Goal: Information Seeking & Learning: Learn about a topic

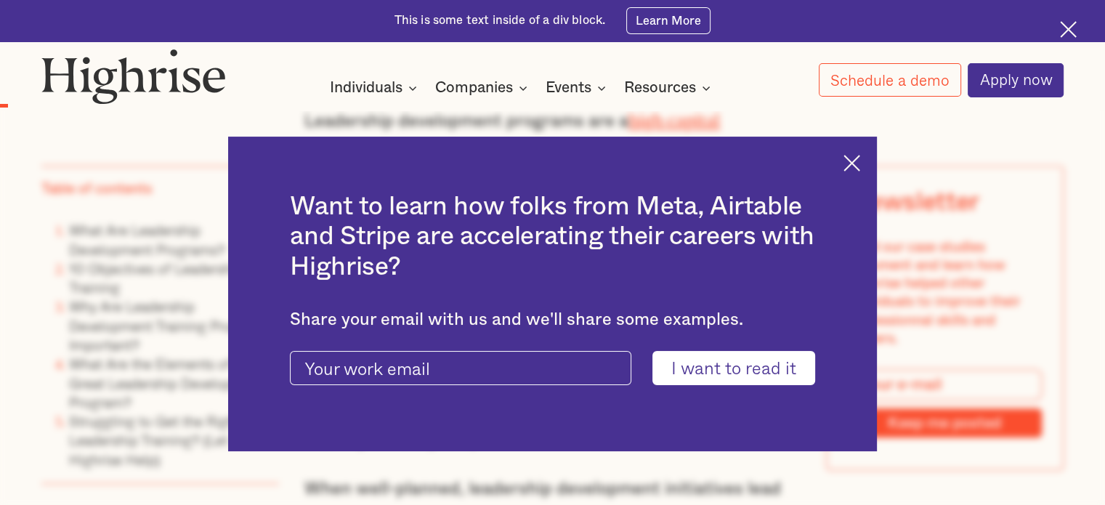
scroll to position [991, 0]
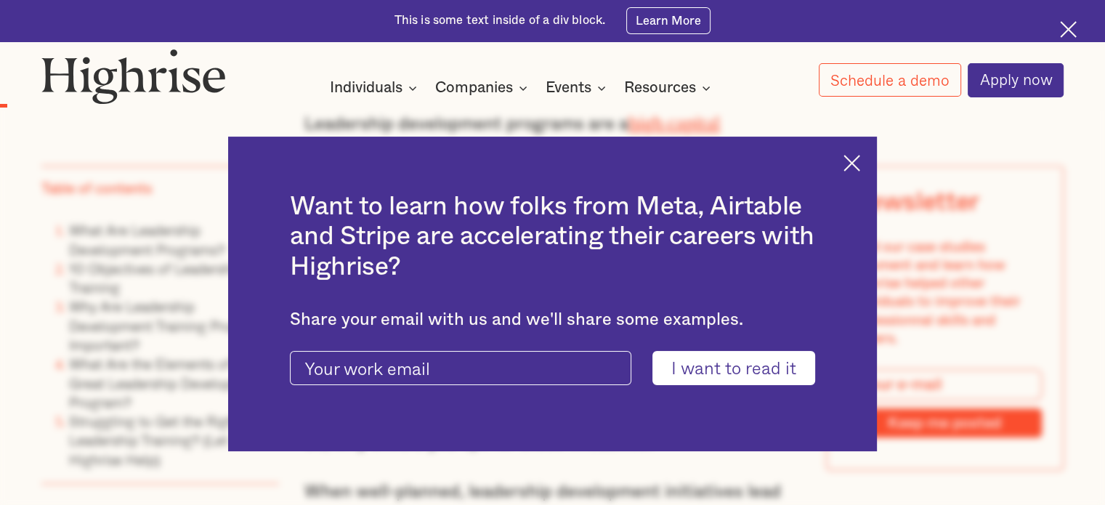
click at [860, 167] on img at bounding box center [851, 163] width 17 height 17
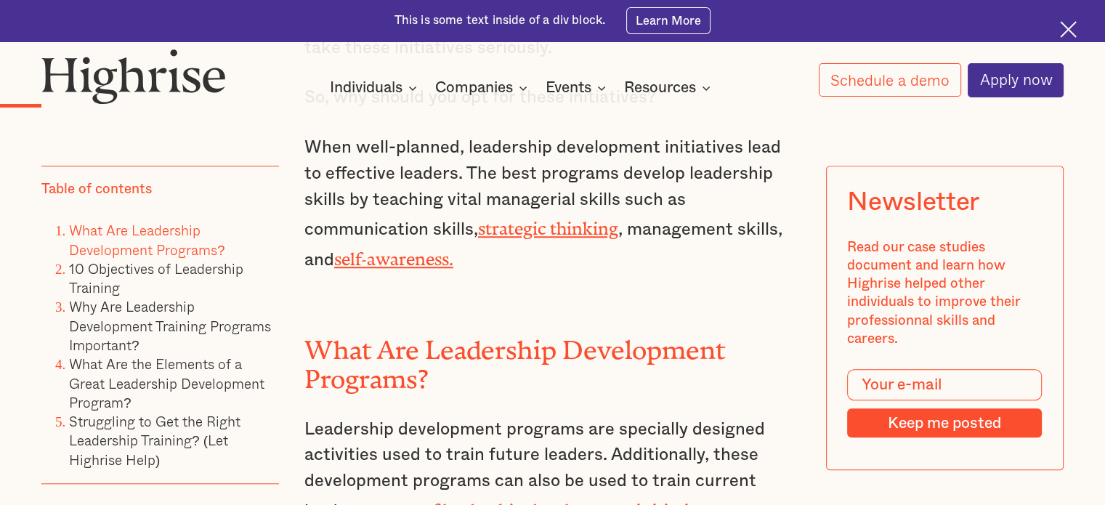
scroll to position [1334, 0]
drag, startPoint x: 447, startPoint y: 151, endPoint x: 461, endPoint y: 151, distance: 13.8
click at [461, 151] on p "When well-planned, leadership development initiatives lead to effective leaders…" at bounding box center [552, 205] width 496 height 138
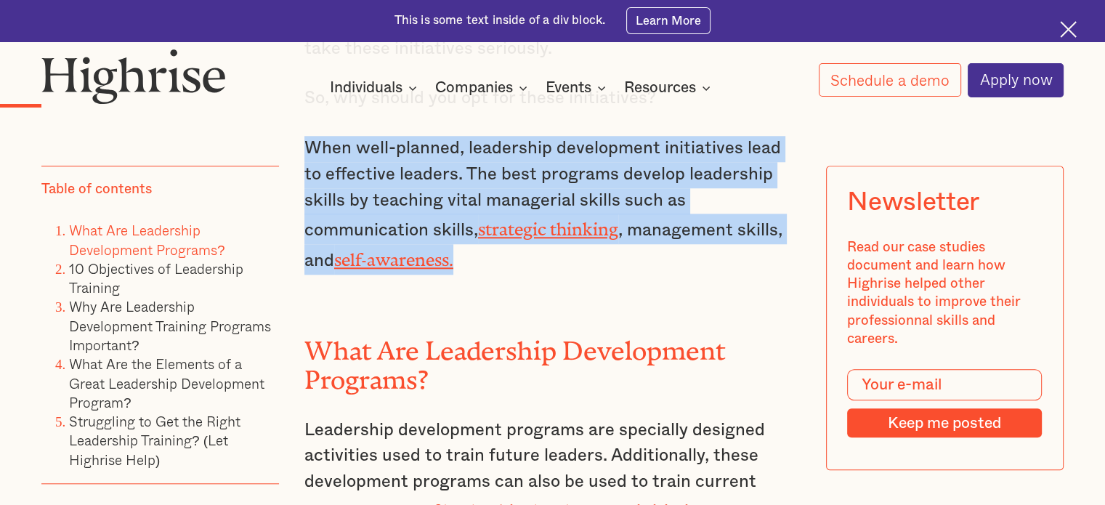
drag, startPoint x: 326, startPoint y: 131, endPoint x: 424, endPoint y: 232, distance: 140.8
click at [424, 232] on p "When well-planned, leadership development initiatives lead to effective leaders…" at bounding box center [552, 205] width 496 height 138
copy p "When well-planned, leadership development initiatives lead to effective leaders…"
click at [692, 236] on p "When well-planned, leadership development initiatives lead to effective leaders…" at bounding box center [552, 205] width 496 height 138
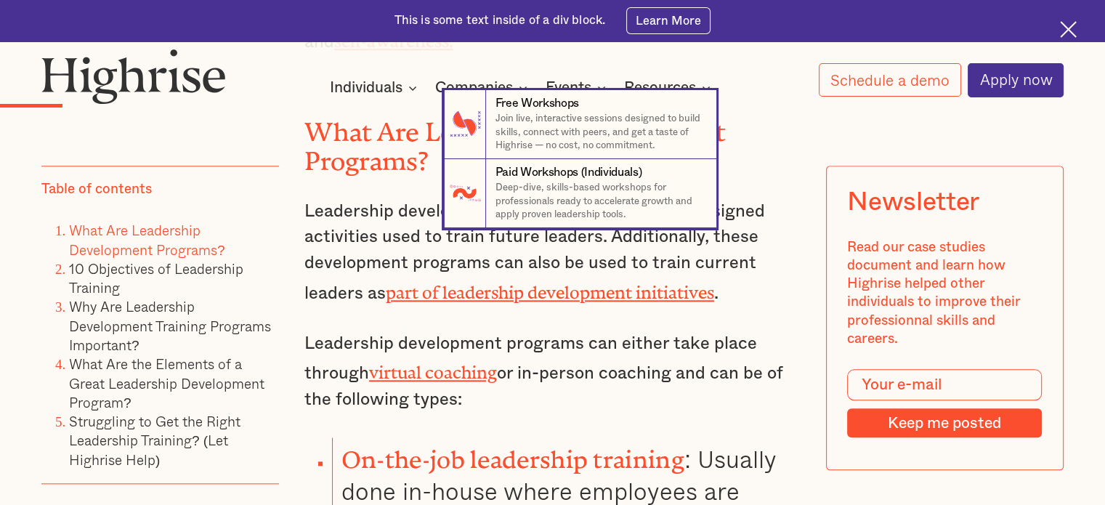
scroll to position [1549, 0]
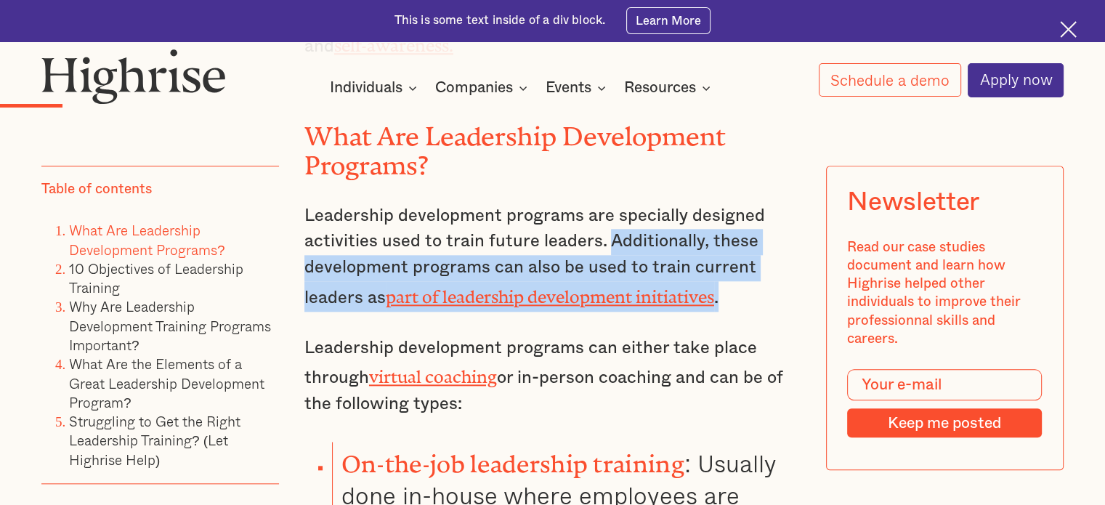
drag, startPoint x: 605, startPoint y: 216, endPoint x: 738, endPoint y: 264, distance: 141.6
click at [738, 264] on p "Leadership development programs are specially designed activities used to train…" at bounding box center [552, 257] width 496 height 108
copy p "Additionally, these development programs can also be used to train current lead…"
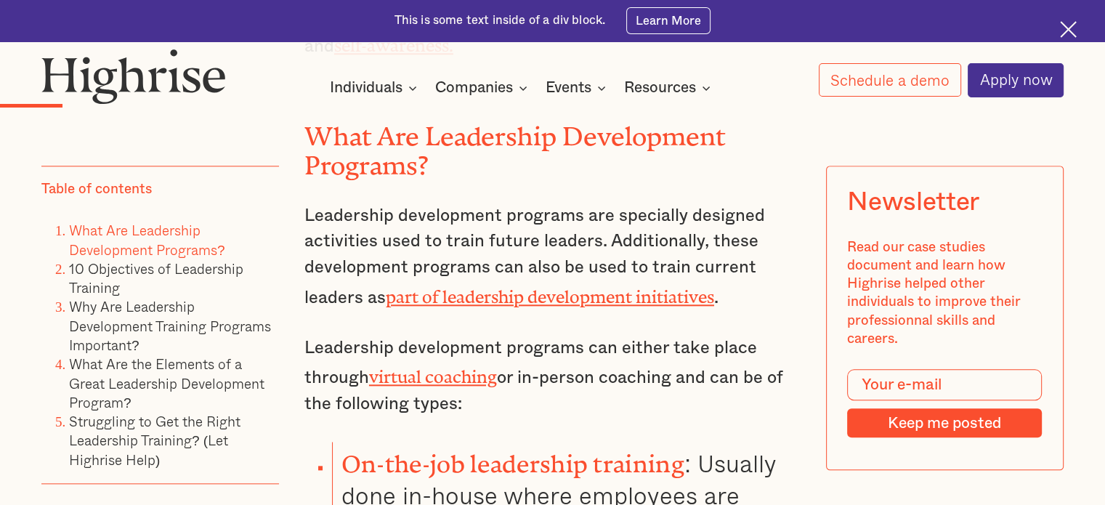
click at [514, 388] on div "Leadership development programs are a high capital investment , but their effec…" at bounding box center [552, 190] width 496 height 1280
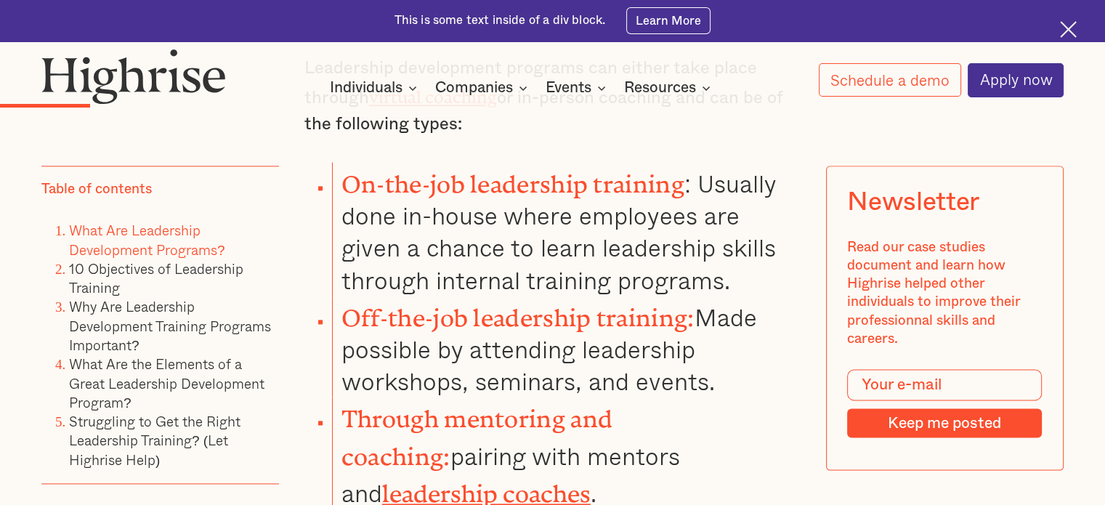
scroll to position [1828, 0]
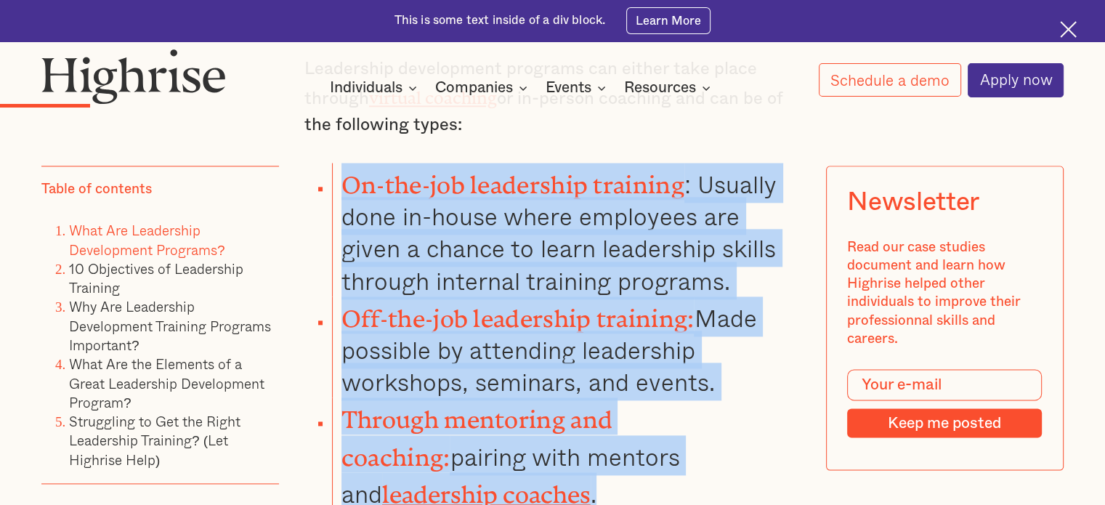
drag, startPoint x: 340, startPoint y: 139, endPoint x: 453, endPoint y: 451, distance: 332.3
click at [453, 451] on ul "On-the-job leadership training : Usually done in-house where employees are give…" at bounding box center [541, 336] width 517 height 347
copy ul "On-the-job leadership training : Usually done in-house where employees are give…"
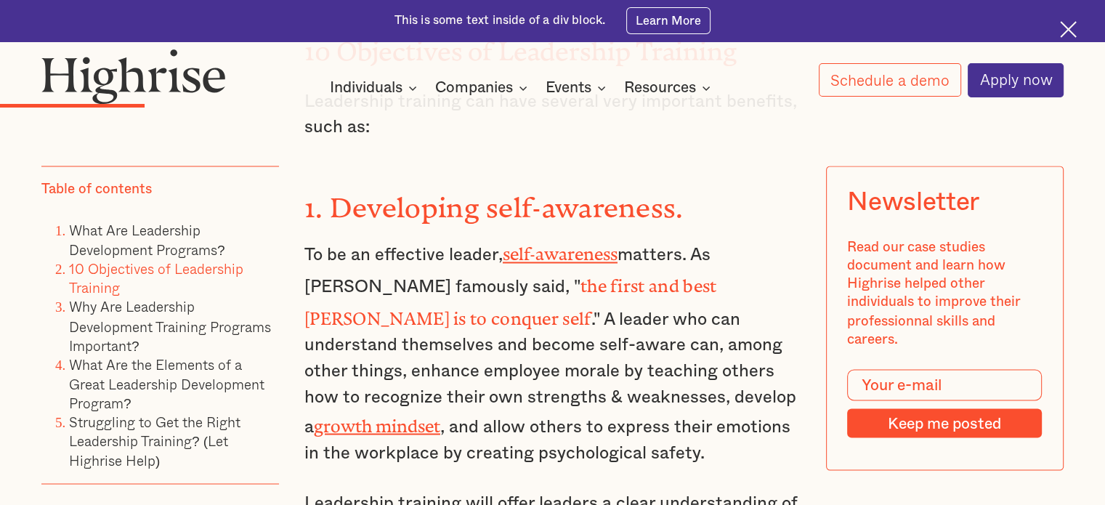
scroll to position [2380, 0]
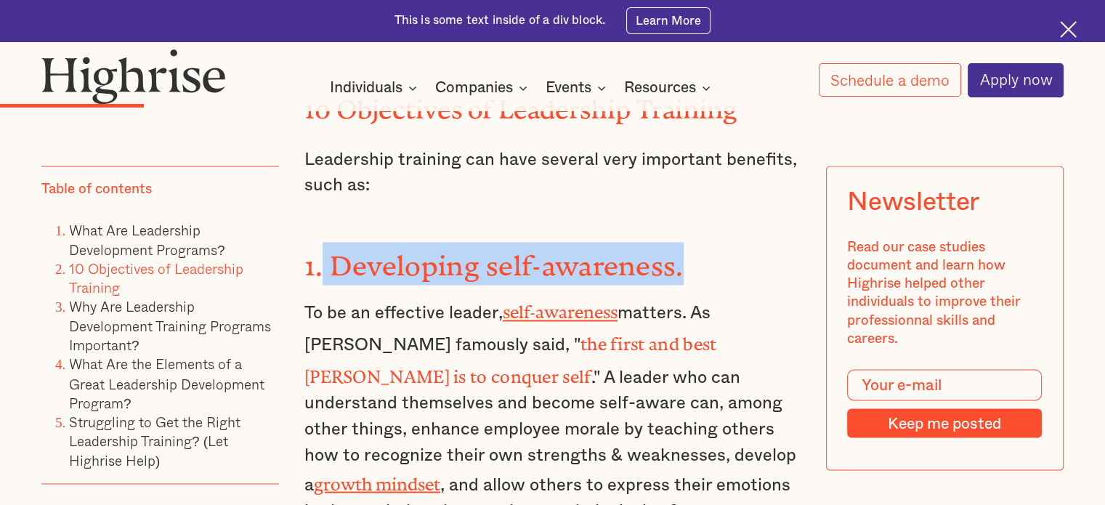
drag, startPoint x: 717, startPoint y: 196, endPoint x: 321, endPoint y: 223, distance: 396.8
click at [321, 242] on h3 "1. Developing self-awareness." at bounding box center [552, 263] width 496 height 43
drag, startPoint x: 302, startPoint y: 216, endPoint x: 703, endPoint y: 200, distance: 401.3
click at [703, 242] on h3 "1. Developing self-awareness." at bounding box center [552, 263] width 496 height 43
copy strong "1. Developing self-awareness."
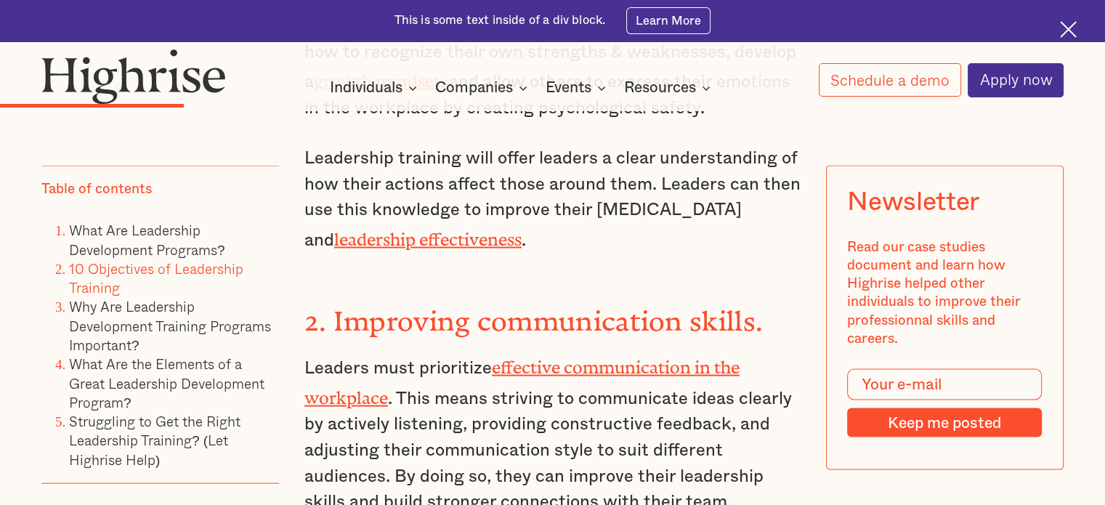
scroll to position [2797, 0]
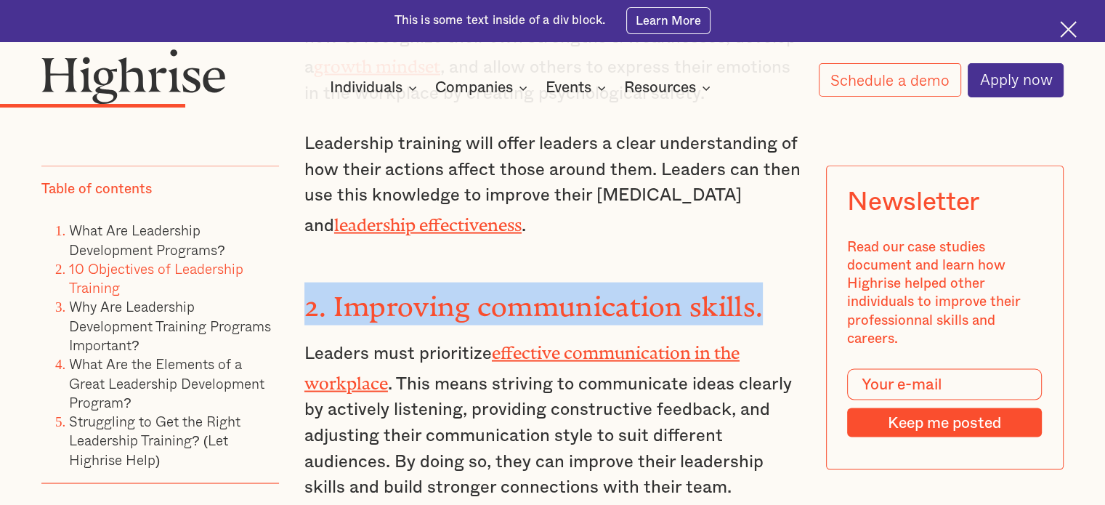
drag, startPoint x: 766, startPoint y: 229, endPoint x: 306, endPoint y: 231, distance: 460.6
click at [306, 283] on h3 "2. Improving communication skills." at bounding box center [552, 304] width 496 height 43
copy strong "2. Improving communication skills."
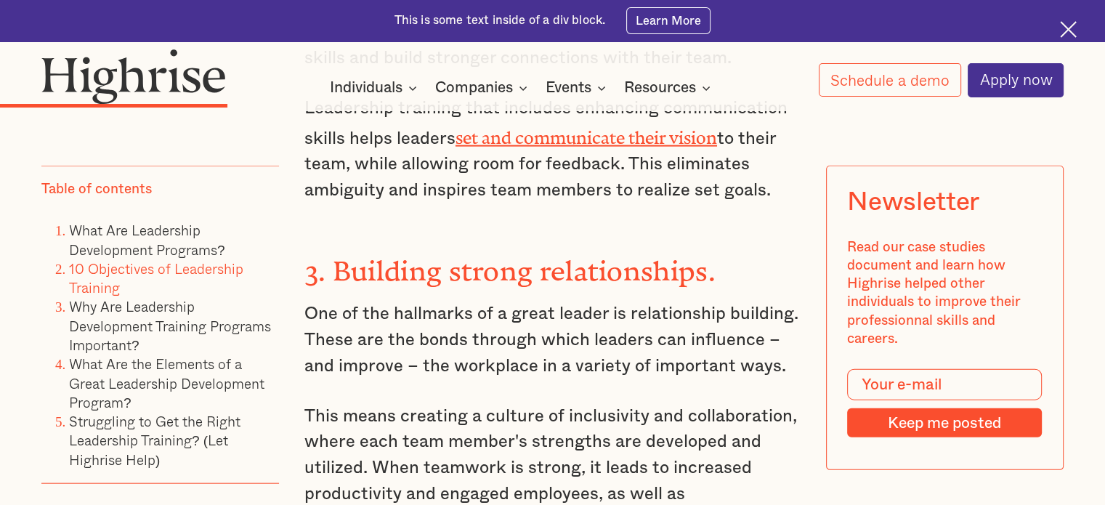
scroll to position [3228, 0]
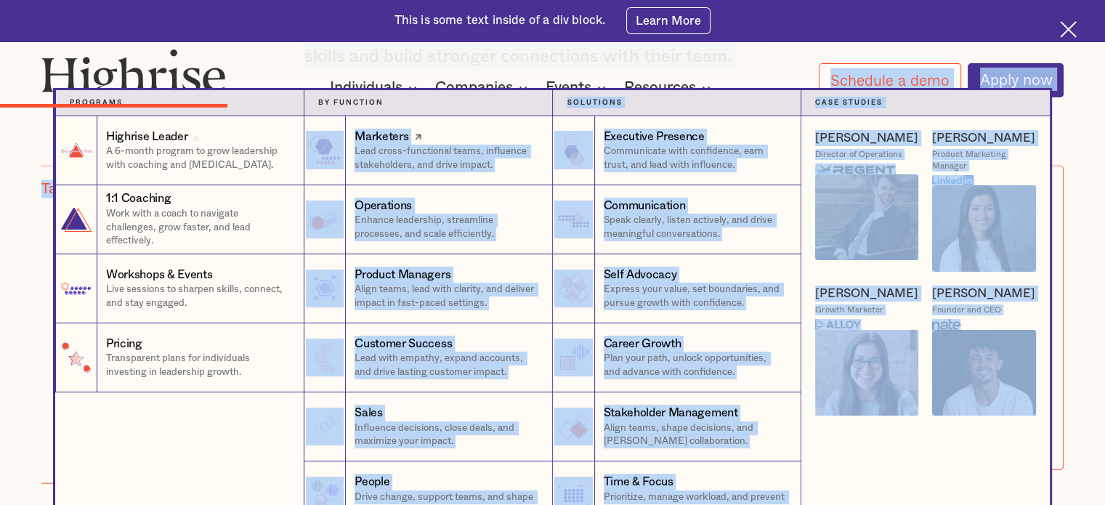
drag, startPoint x: 740, startPoint y: 177, endPoint x: 320, endPoint y: 142, distance: 422.1
click at [1086, 292] on nav "Programs 1 Highrise Leader A 6-month program to grow leadership with coaching a…" at bounding box center [552, 310] width 1105 height 440
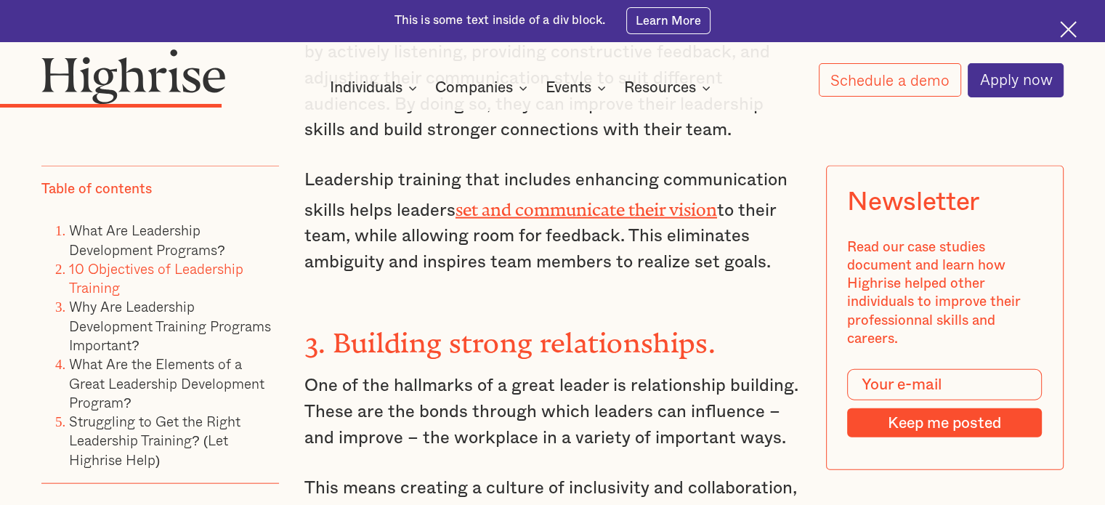
scroll to position [3180, 0]
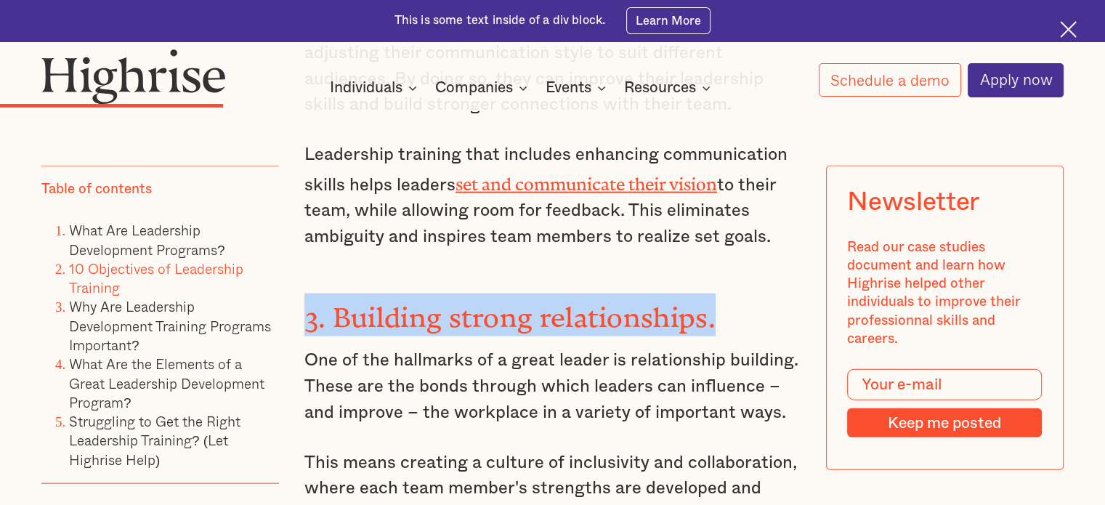
drag, startPoint x: 607, startPoint y: 211, endPoint x: 302, endPoint y: 194, distance: 305.6
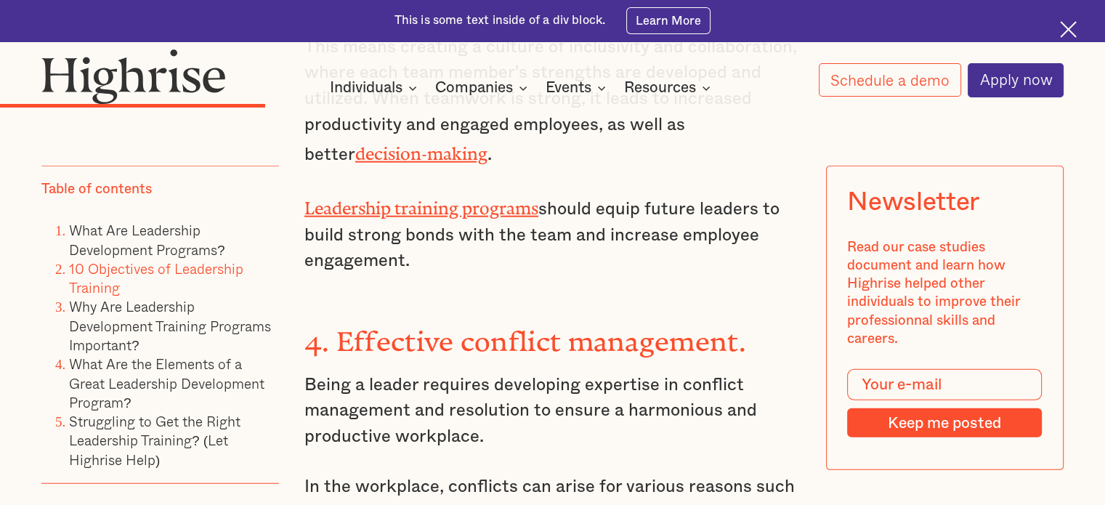
scroll to position [3613, 0]
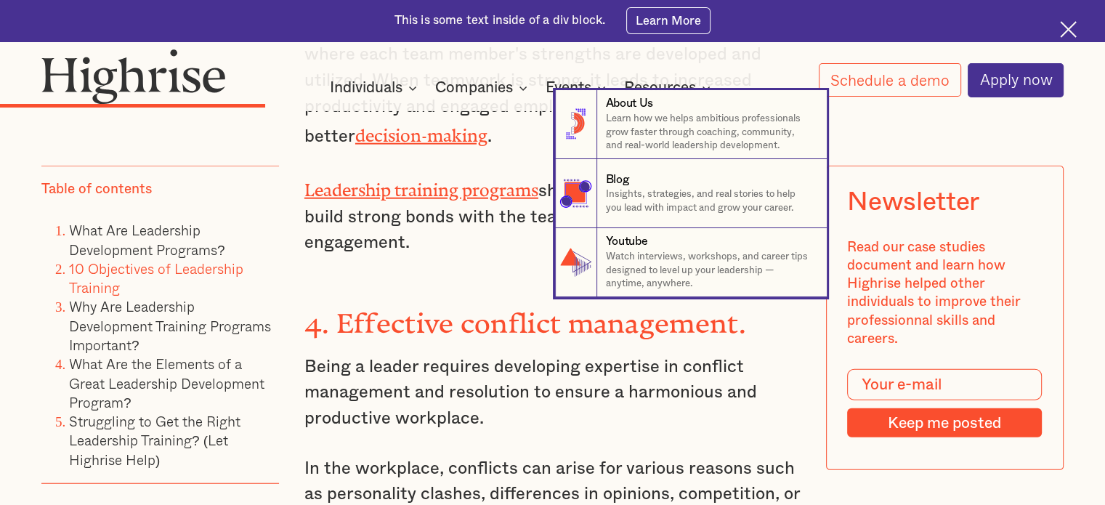
drag, startPoint x: 300, startPoint y: 211, endPoint x: 389, endPoint y: 216, distance: 89.5
click at [389, 216] on nav "8 About Us Learn how we helps ambitious professionals grow faster through coach…" at bounding box center [552, 193] width 1105 height 207
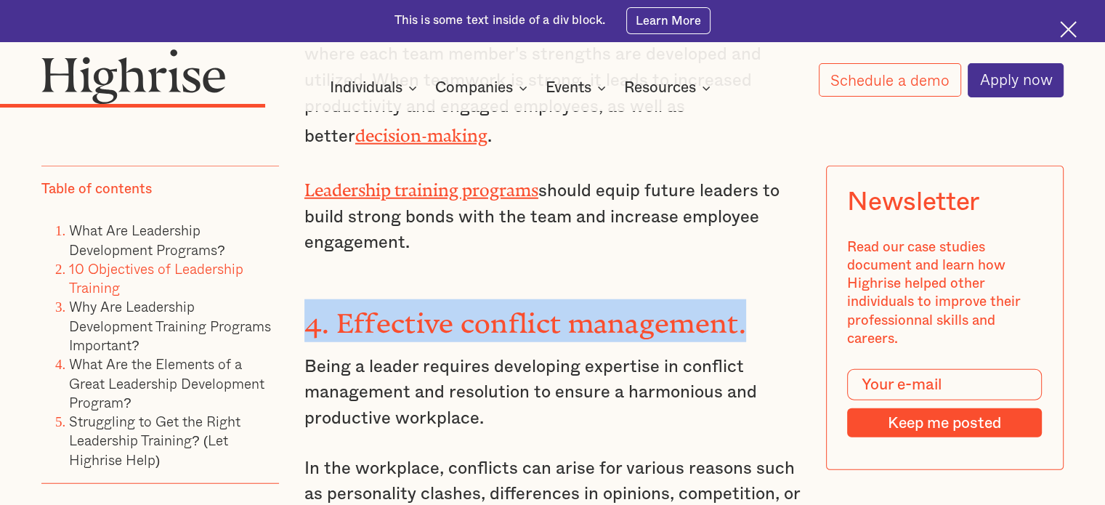
drag, startPoint x: 308, startPoint y: 215, endPoint x: 764, endPoint y: 214, distance: 456.2
click at [764, 299] on h3 "4. Effective conflict management." at bounding box center [552, 320] width 496 height 43
copy strong "4. Effective conflict management."
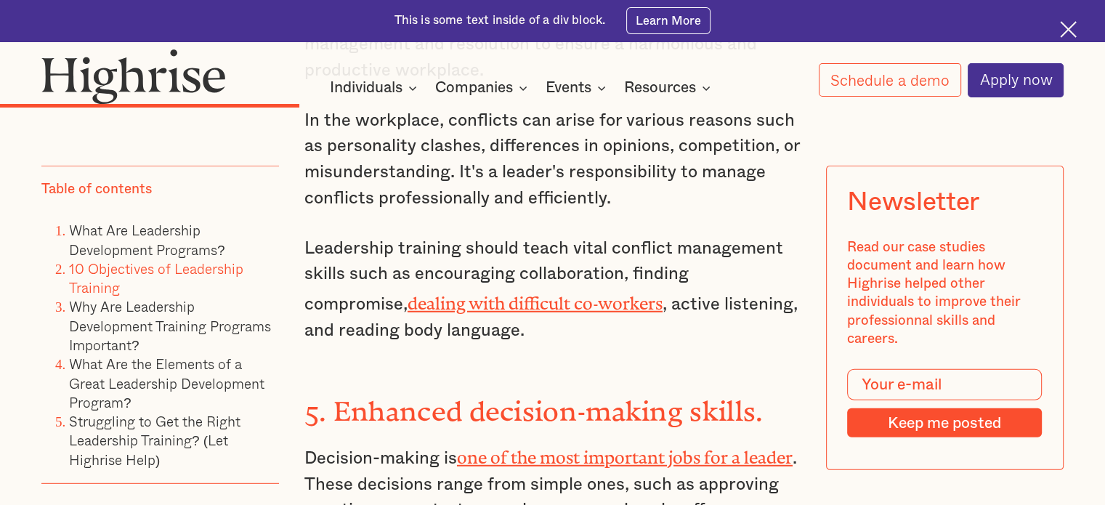
scroll to position [3965, 0]
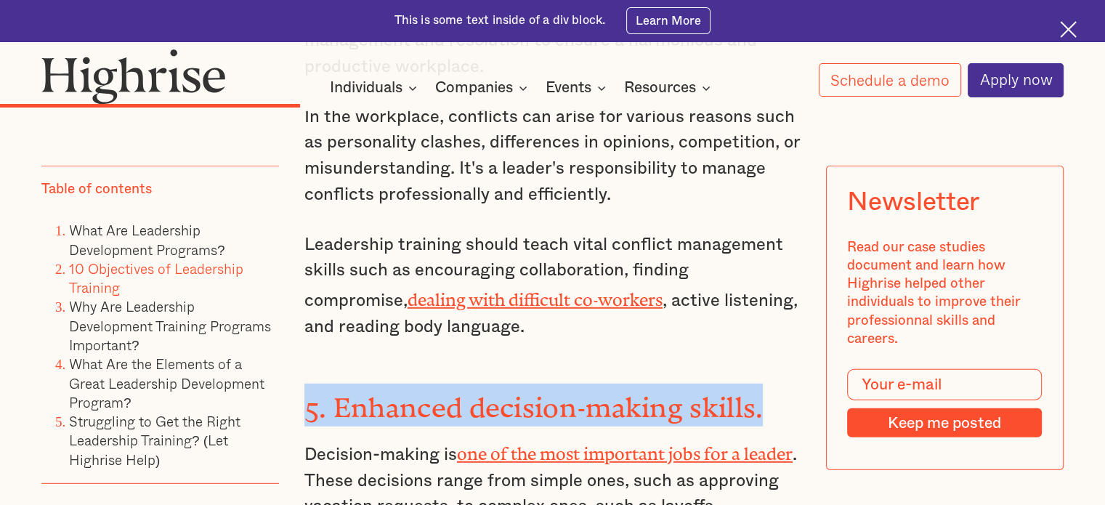
drag, startPoint x: 718, startPoint y: 288, endPoint x: 302, endPoint y: 270, distance: 415.9
copy strong "5. Enhanced decision-making skills."
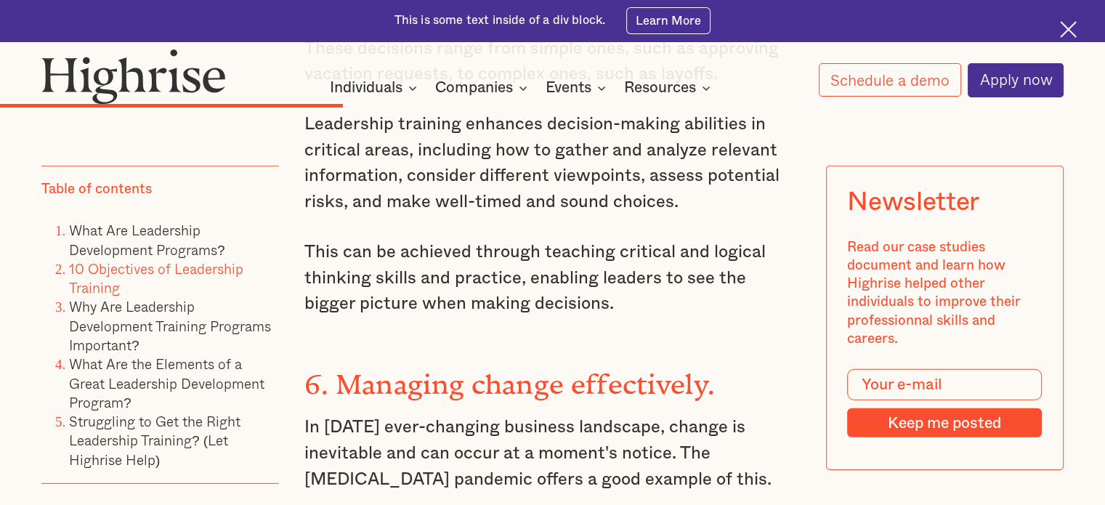
scroll to position [4399, 0]
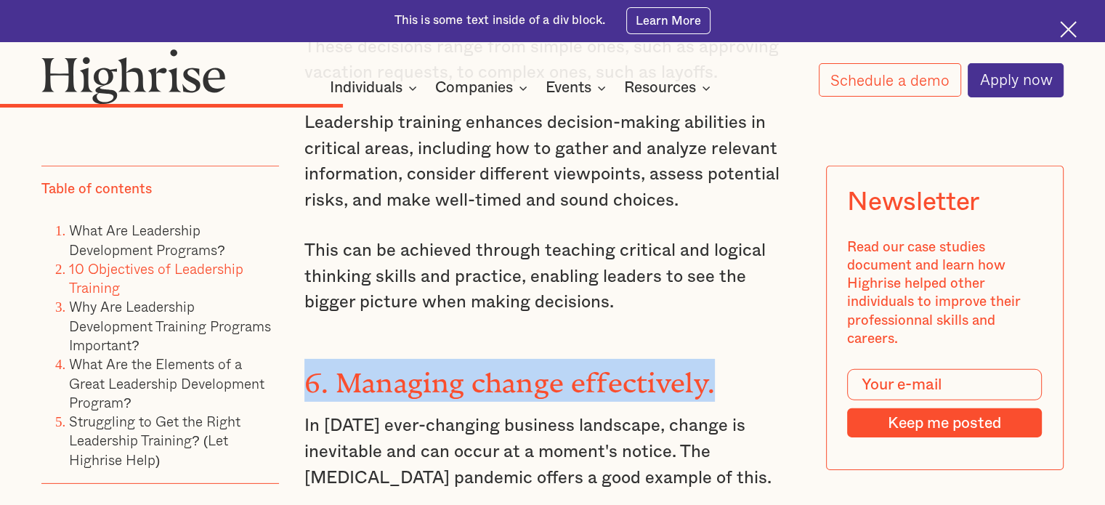
drag, startPoint x: 720, startPoint y: 259, endPoint x: 300, endPoint y: 263, distance: 419.9
copy strong "6. Managing change effectively."
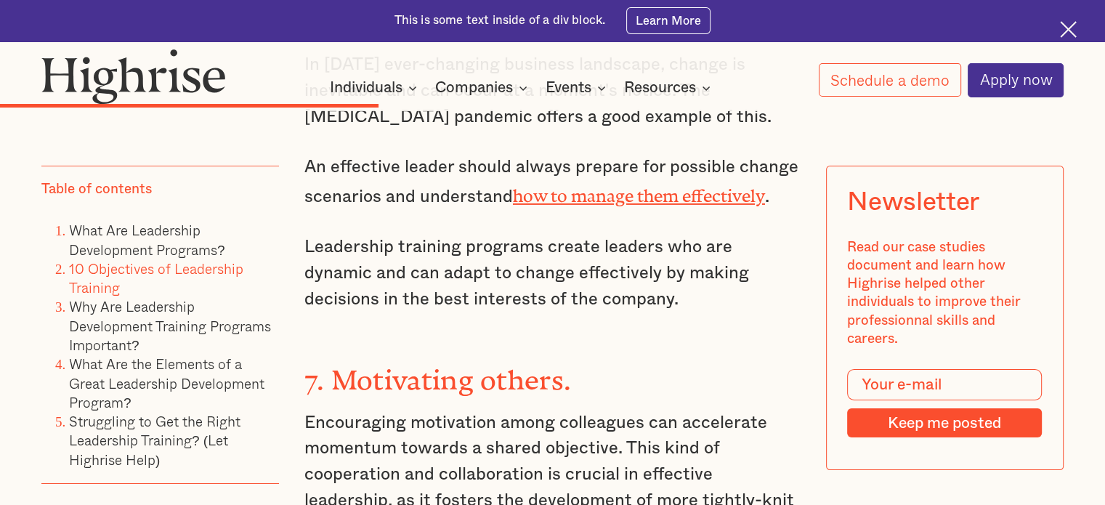
scroll to position [4777, 0]
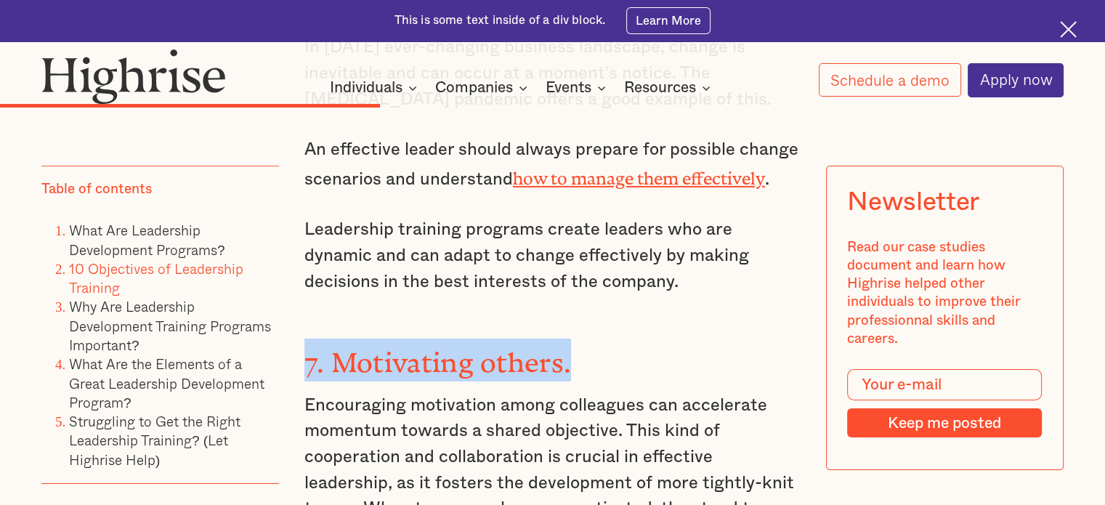
drag, startPoint x: 601, startPoint y: 232, endPoint x: 292, endPoint y: 244, distance: 309.7
copy strong "7. Motivating others."
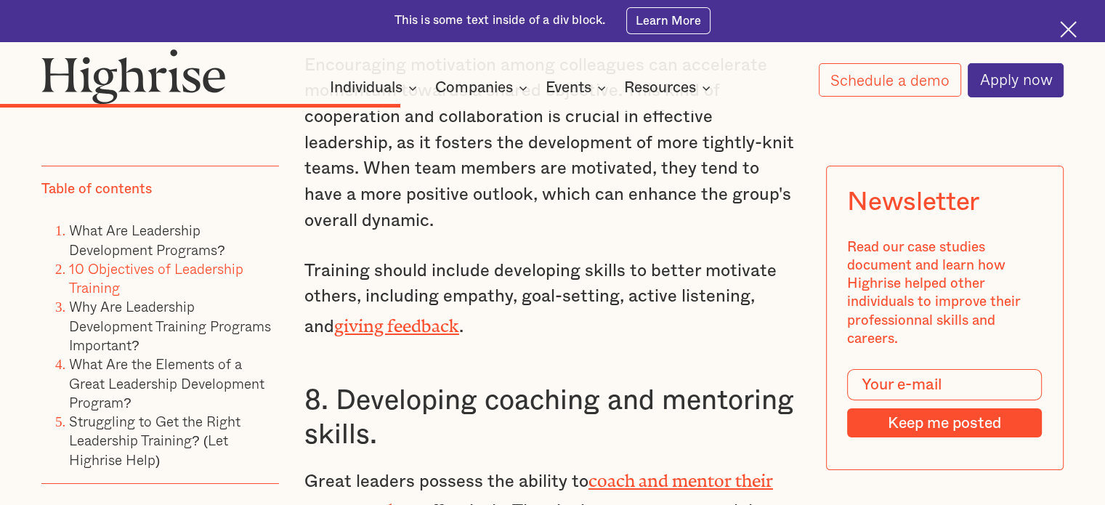
scroll to position [5119, 0]
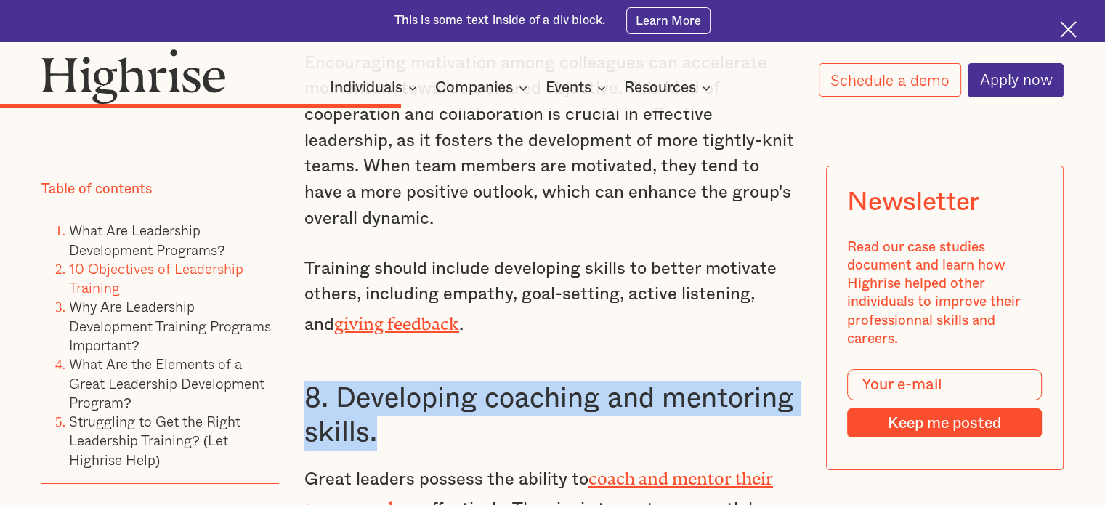
drag, startPoint x: 392, startPoint y: 307, endPoint x: 302, endPoint y: 278, distance: 94.6
click at [304, 381] on h3 "8. Developing coaching and mentoring skills." at bounding box center [552, 415] width 496 height 69
copy h3 "8. Developing coaching and mentoring skills."
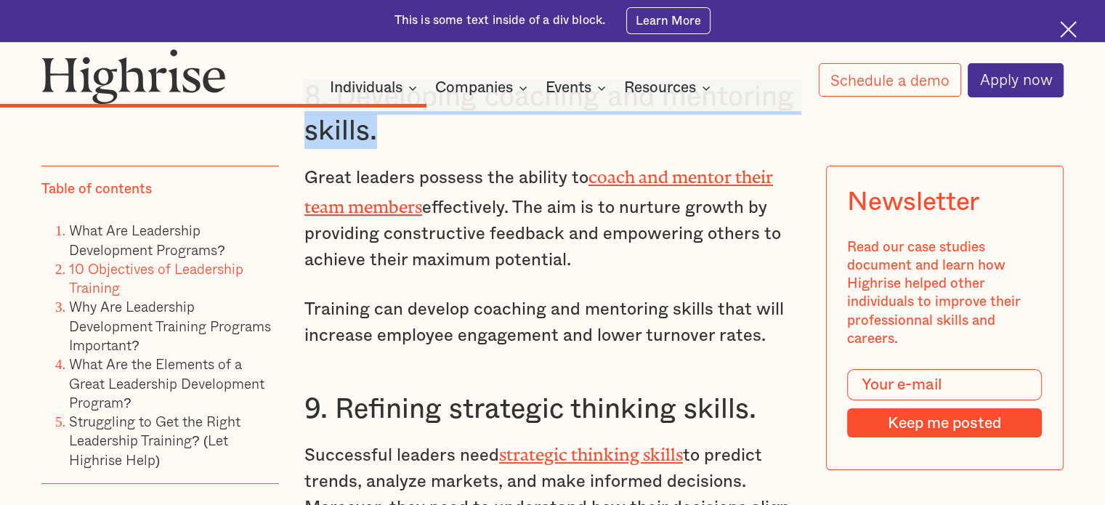
scroll to position [5444, 0]
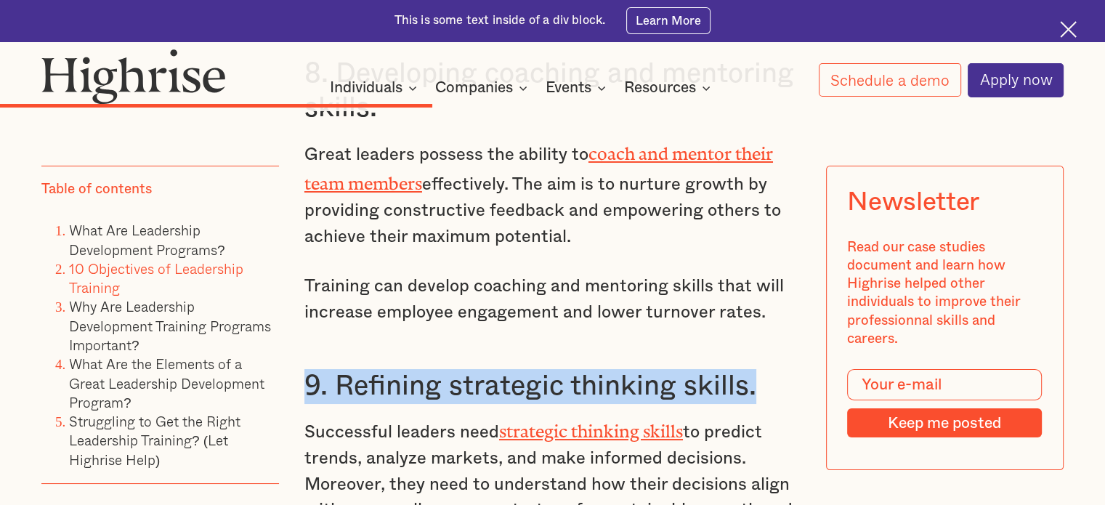
drag, startPoint x: 766, startPoint y: 262, endPoint x: 305, endPoint y: 233, distance: 462.2
click at [305, 369] on h3 "9. Refining strategic thinking skills." at bounding box center [552, 386] width 496 height 35
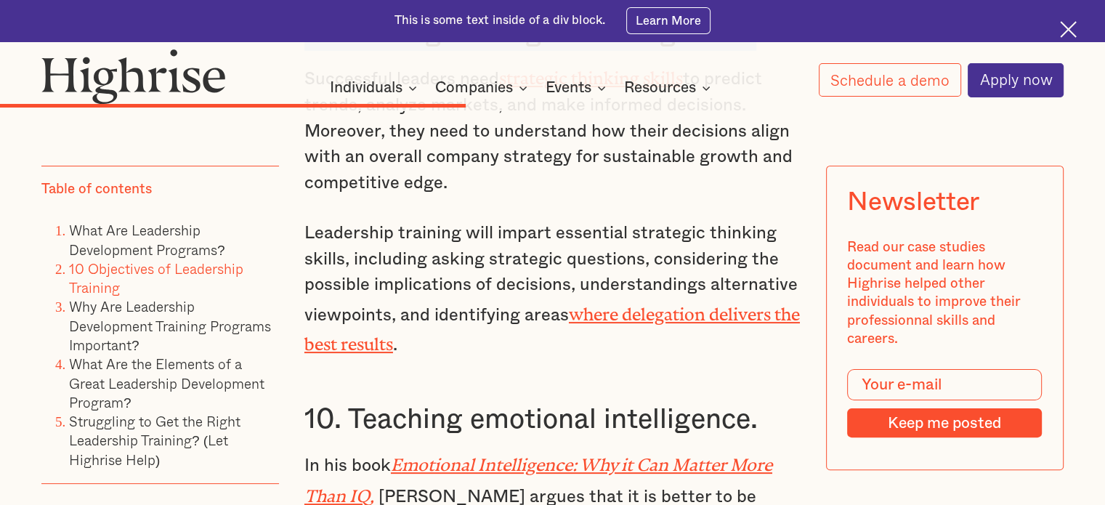
scroll to position [5797, 0]
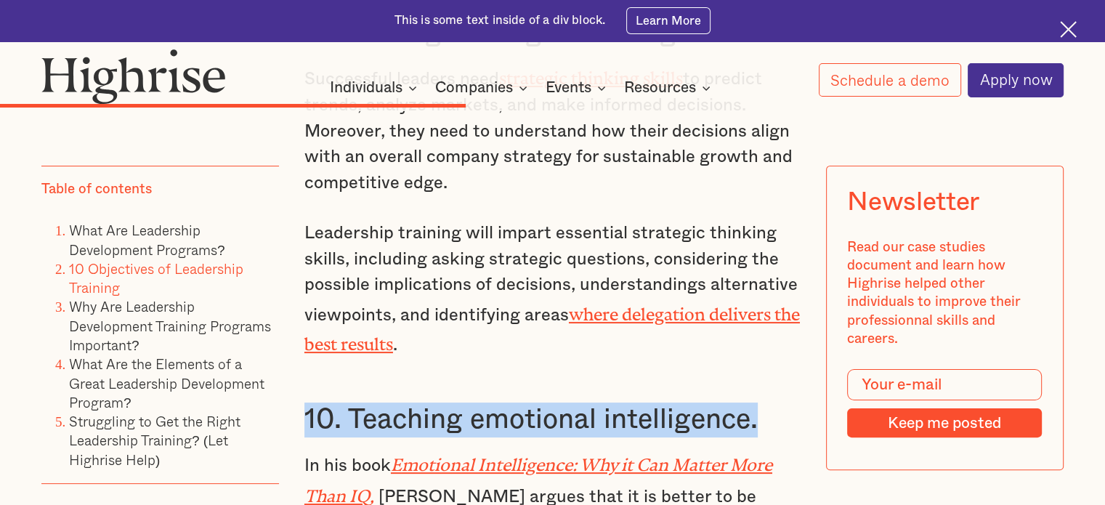
drag, startPoint x: 758, startPoint y: 281, endPoint x: 296, endPoint y: 274, distance: 462.1
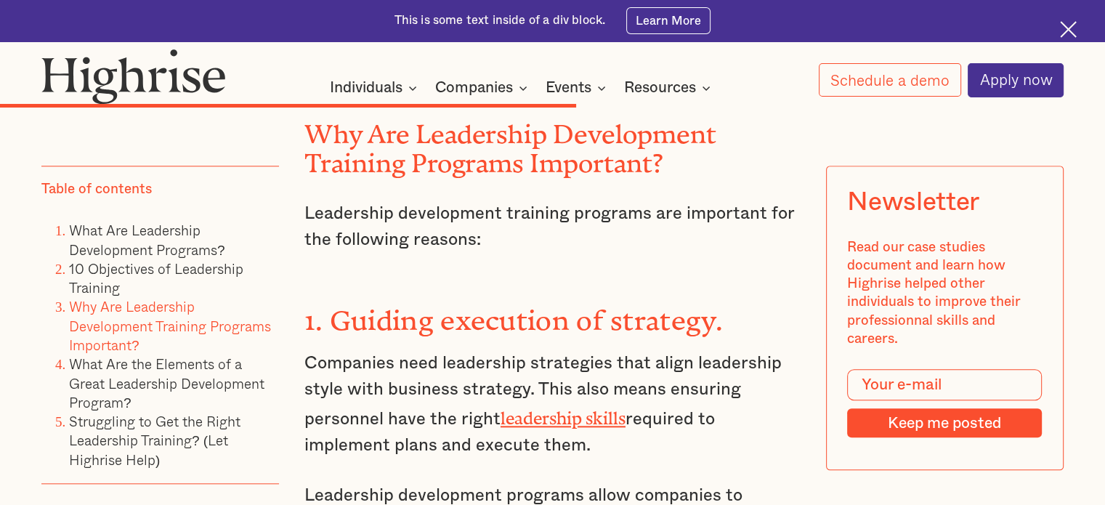
scroll to position [6955, 0]
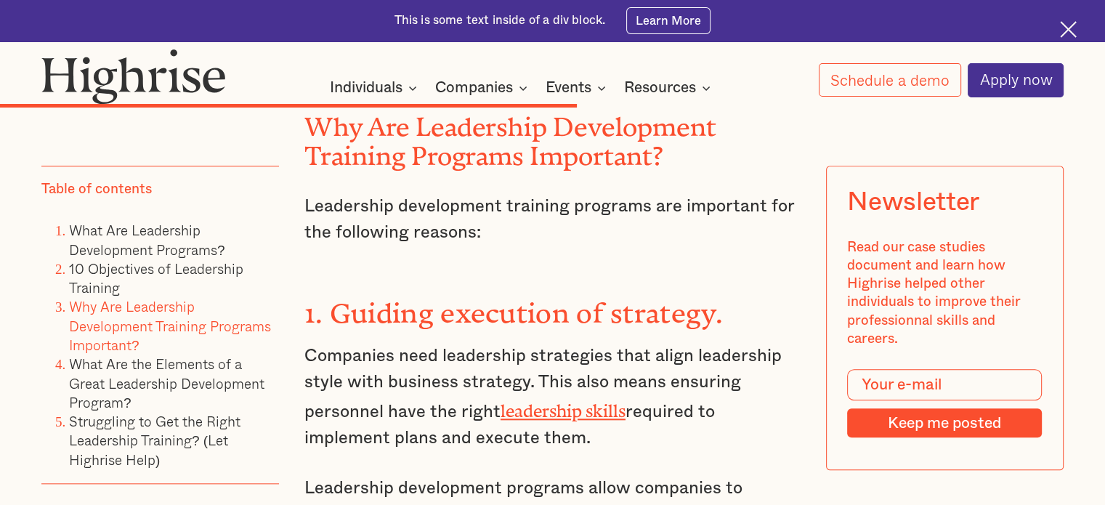
click at [1069, 30] on img at bounding box center [1068, 29] width 17 height 17
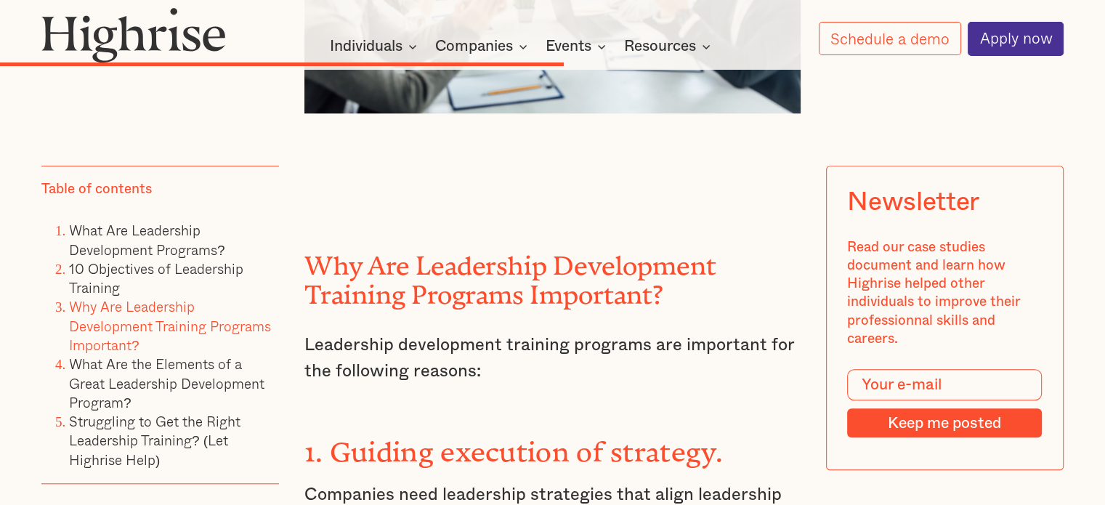
scroll to position [6773, 0]
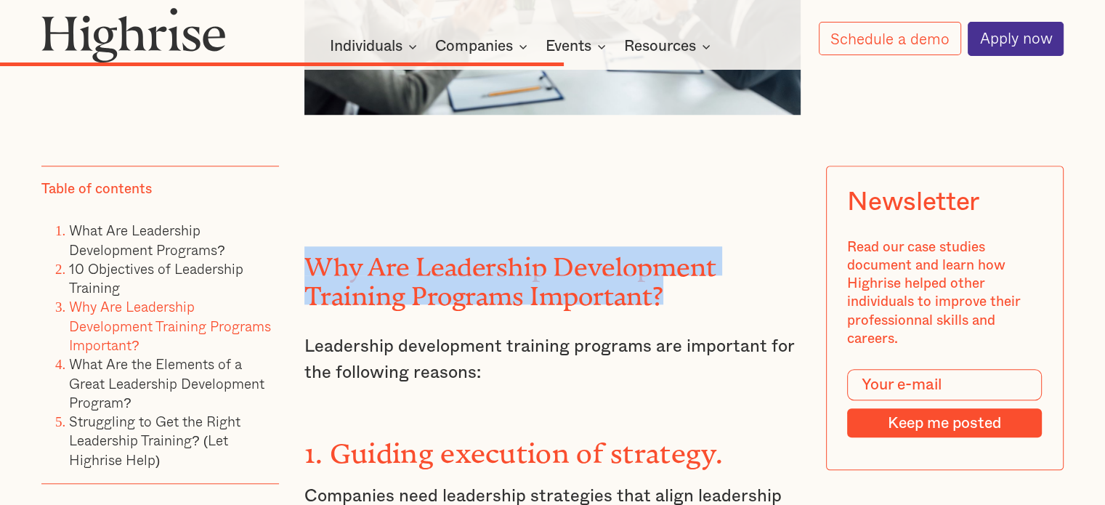
drag, startPoint x: 310, startPoint y: 101, endPoint x: 694, endPoint y: 141, distance: 385.6
click at [694, 246] on h2 "Why Are Leadership Development Training Programs Important?" at bounding box center [552, 275] width 496 height 59
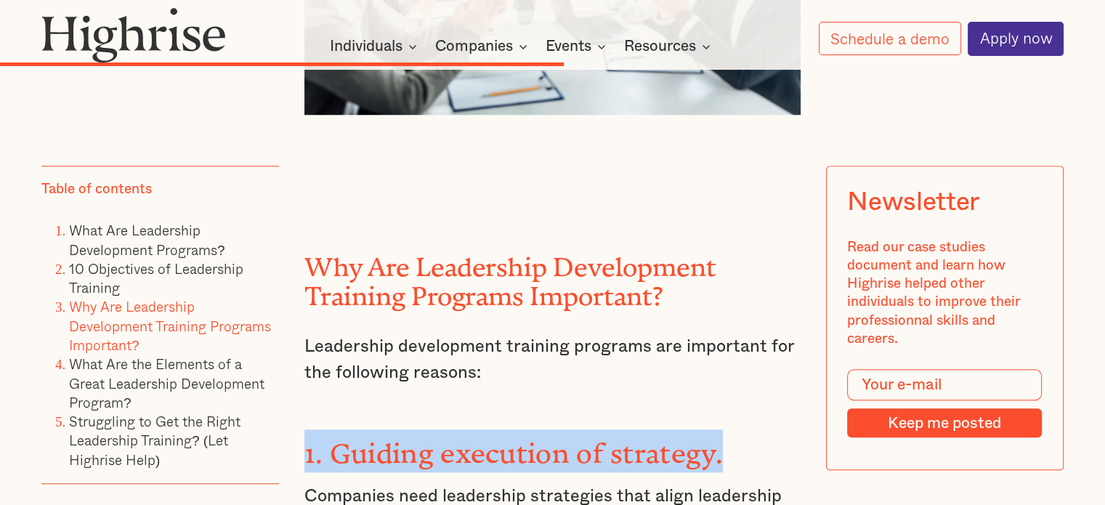
drag, startPoint x: 718, startPoint y: 287, endPoint x: 302, endPoint y: 291, distance: 415.5
click at [304, 437] on strong "1. Guiding execution of strategy." at bounding box center [513, 445] width 418 height 17
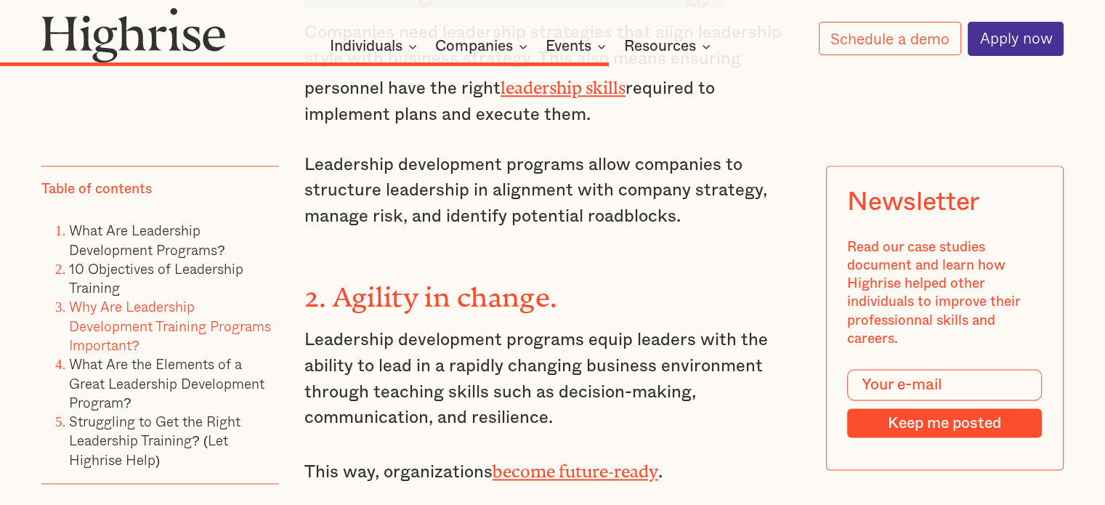
scroll to position [7259, 0]
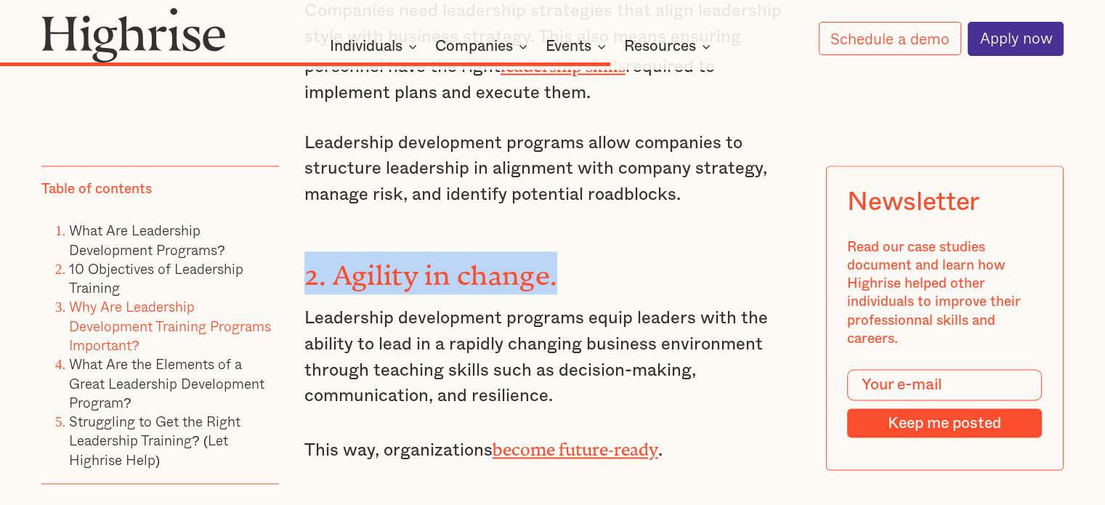
drag, startPoint x: 588, startPoint y: 110, endPoint x: 295, endPoint y: 95, distance: 293.1
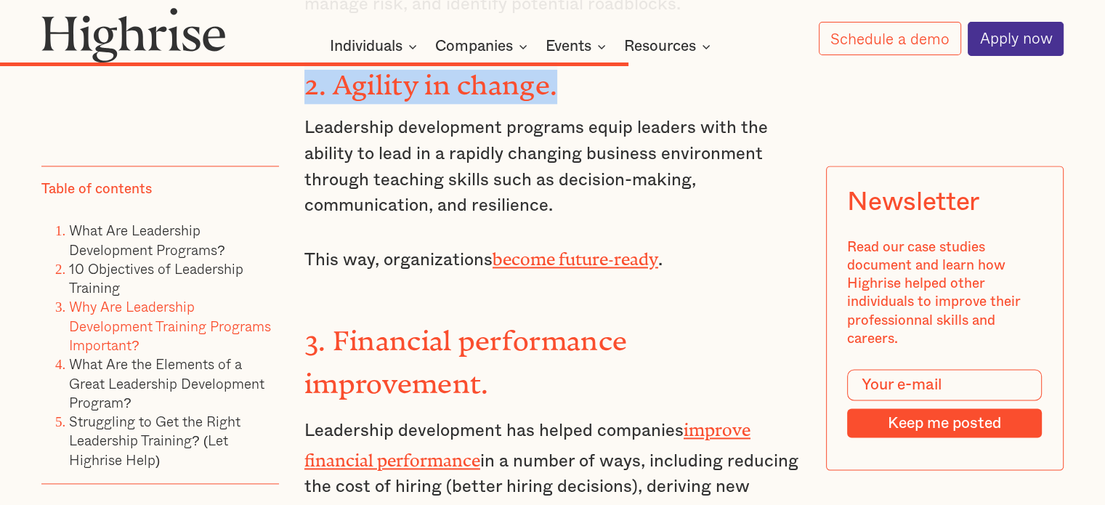
scroll to position [7450, 0]
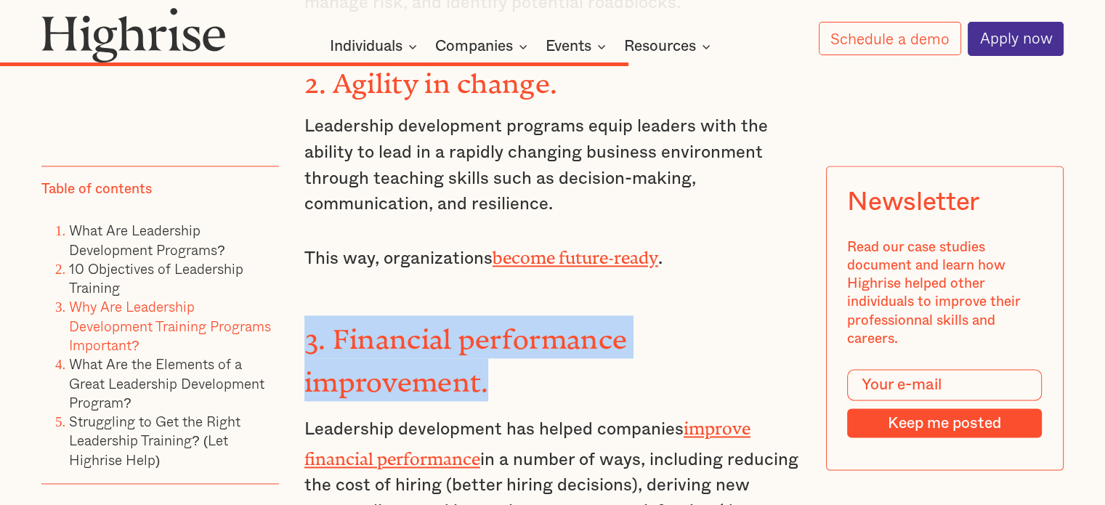
drag, startPoint x: 499, startPoint y: 203, endPoint x: 300, endPoint y: 165, distance: 202.7
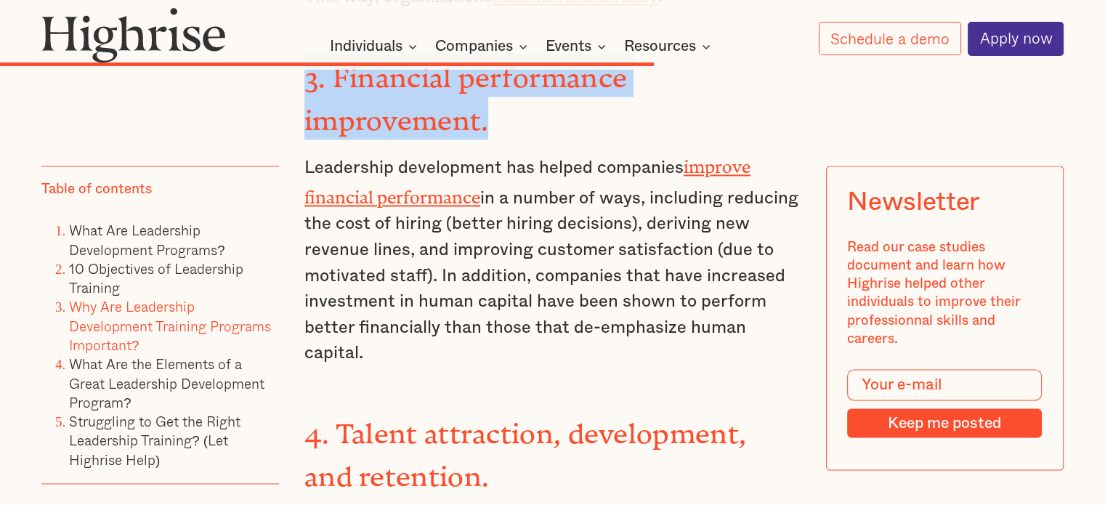
scroll to position [7716, 0]
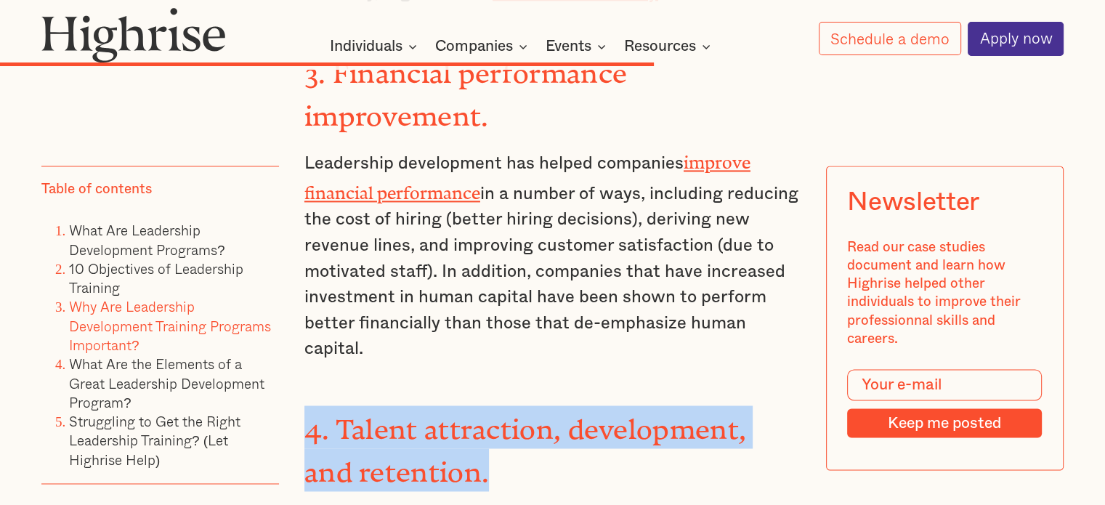
drag, startPoint x: 478, startPoint y: 262, endPoint x: 307, endPoint y: 235, distance: 172.8
click at [307, 405] on h3 "4. Talent attraction, development, and retention." at bounding box center [552, 447] width 496 height 85
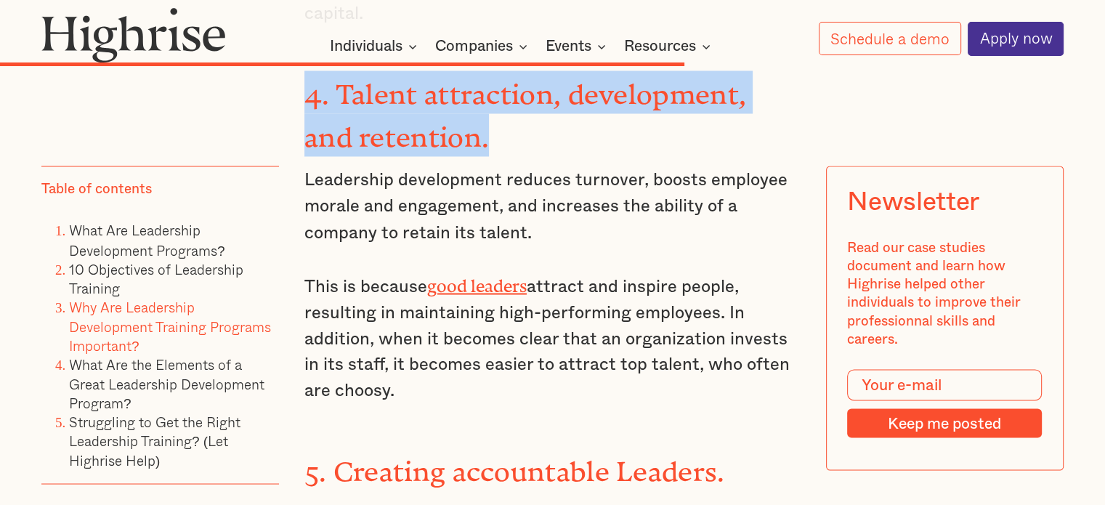
scroll to position [8059, 0]
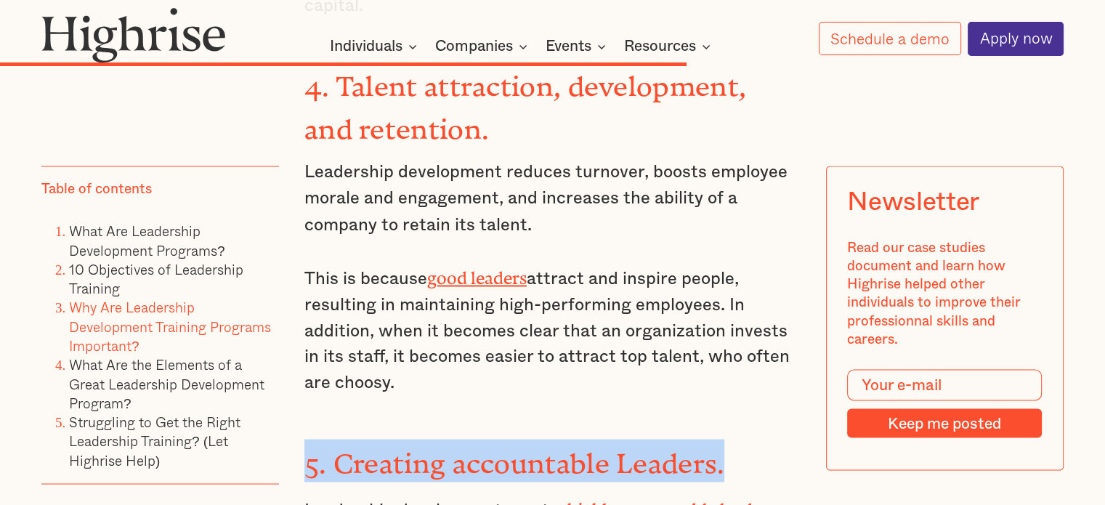
drag, startPoint x: 741, startPoint y: 250, endPoint x: 301, endPoint y: 254, distance: 440.2
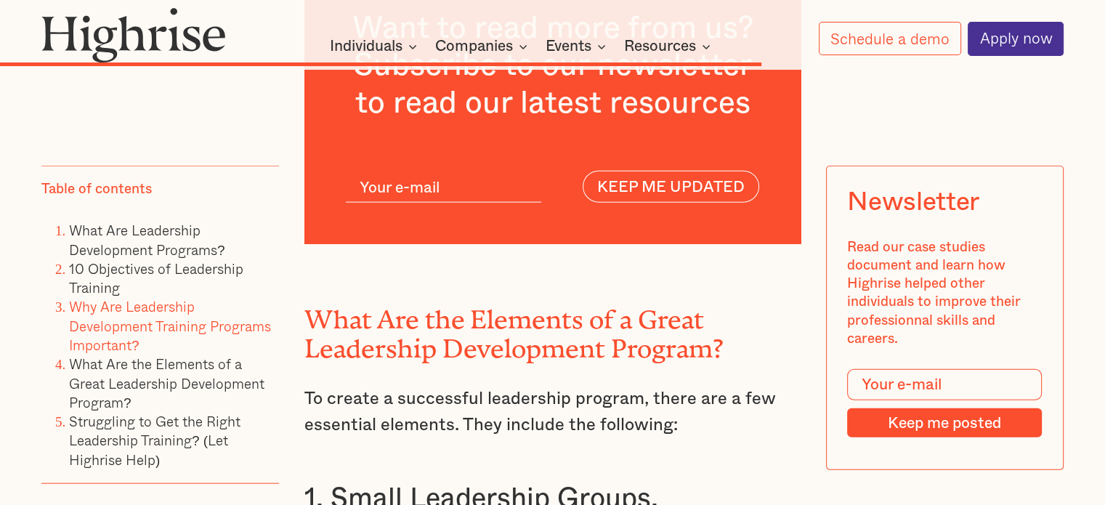
scroll to position [8836, 0]
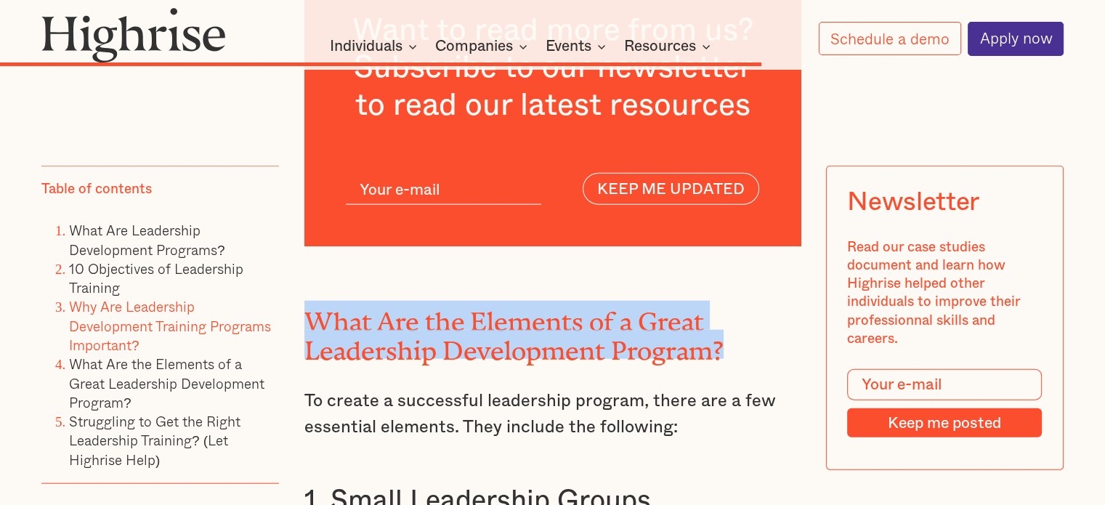
drag, startPoint x: 301, startPoint y: 101, endPoint x: 738, endPoint y: 133, distance: 438.5
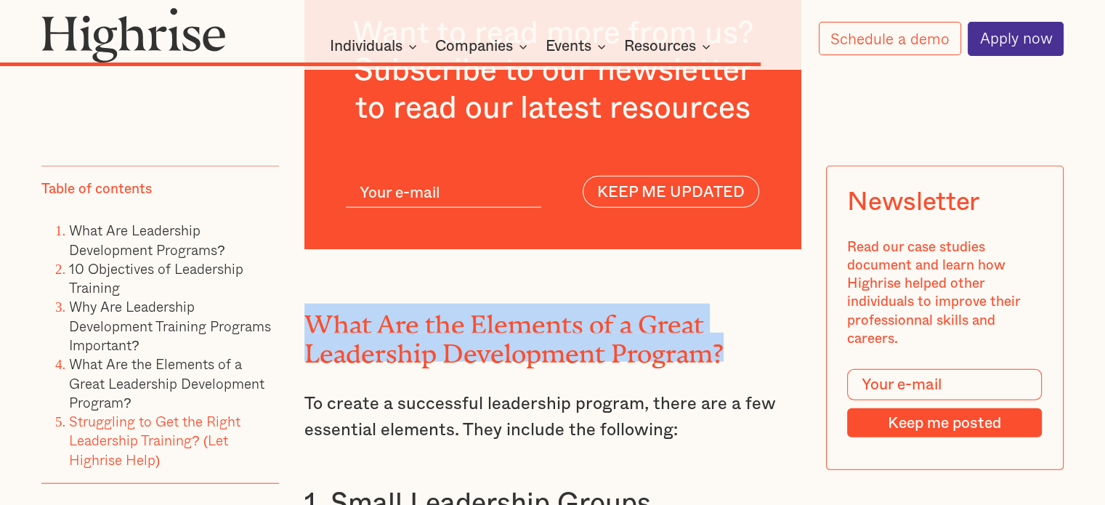
scroll to position [8828, 0]
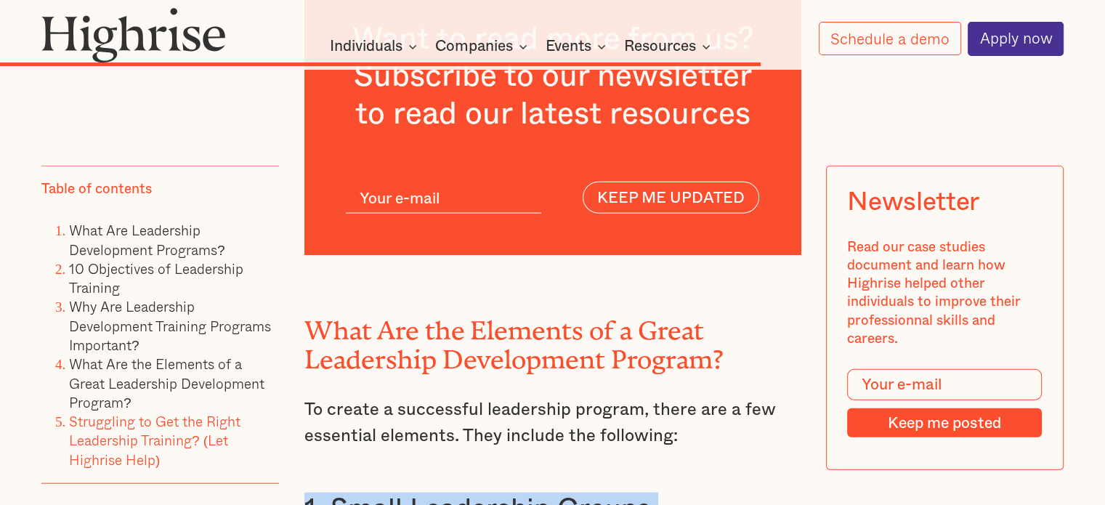
drag, startPoint x: 676, startPoint y: 310, endPoint x: 296, endPoint y: 293, distance: 379.6
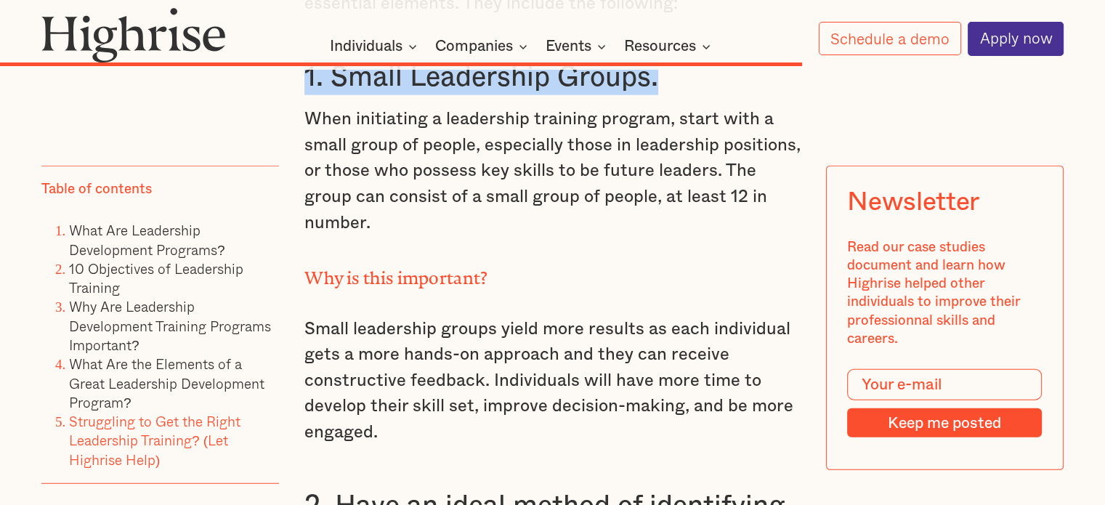
scroll to position [9261, 0]
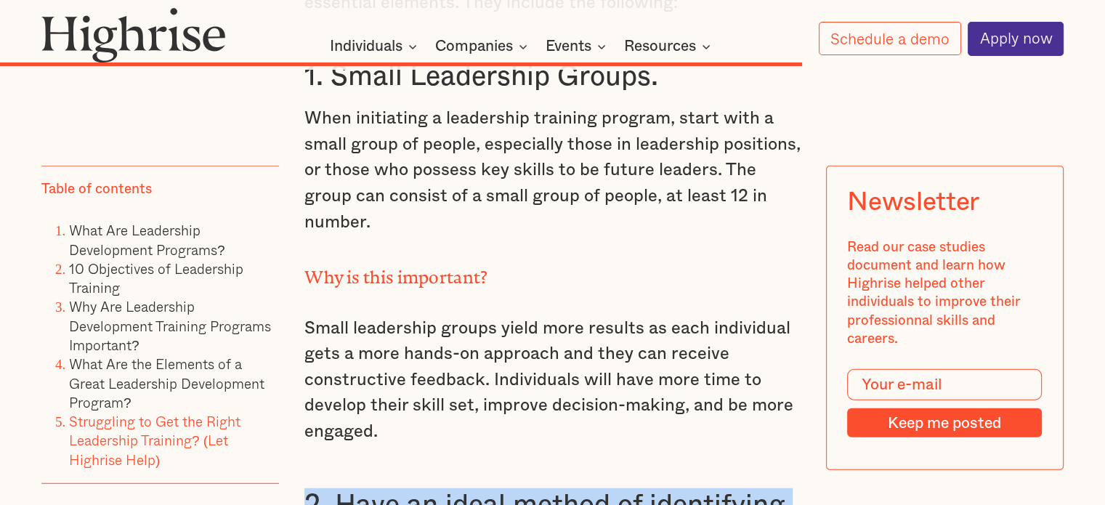
drag, startPoint x: 506, startPoint y: 321, endPoint x: 285, endPoint y: 284, distance: 223.2
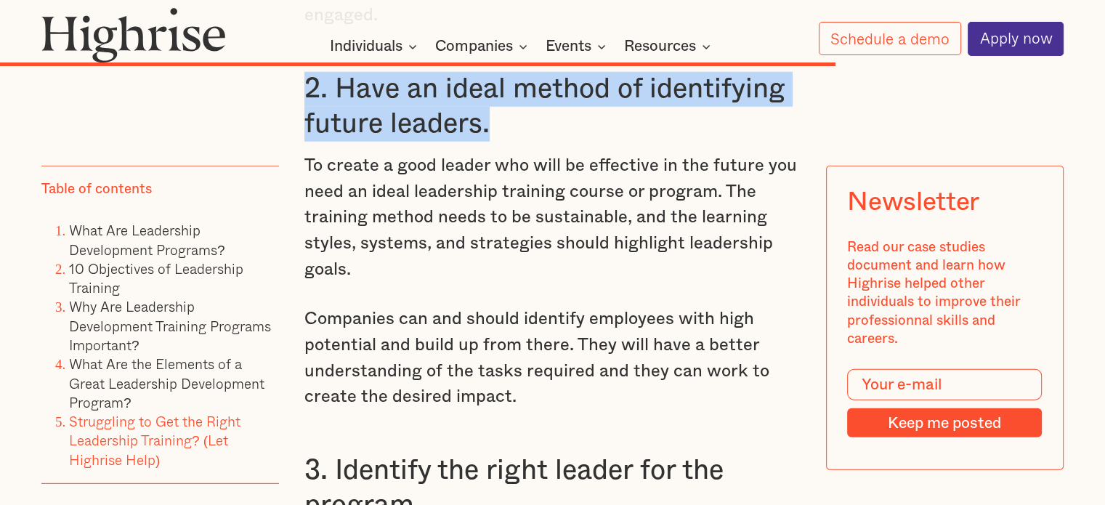
scroll to position [9685, 0]
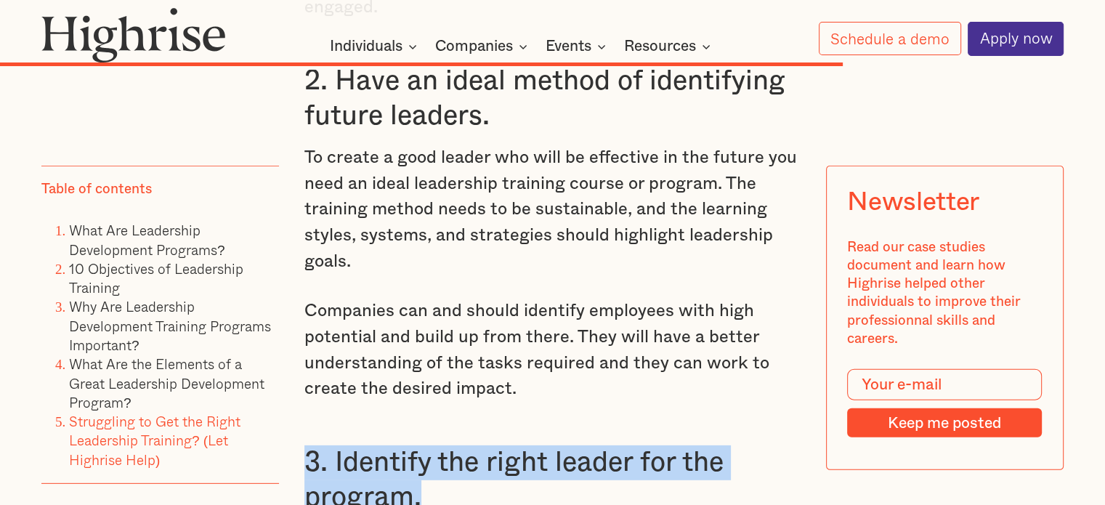
drag, startPoint x: 483, startPoint y: 264, endPoint x: 302, endPoint y: 223, distance: 185.4
click at [304, 445] on h3 "3. Identify the right leader for the program." at bounding box center [552, 479] width 496 height 69
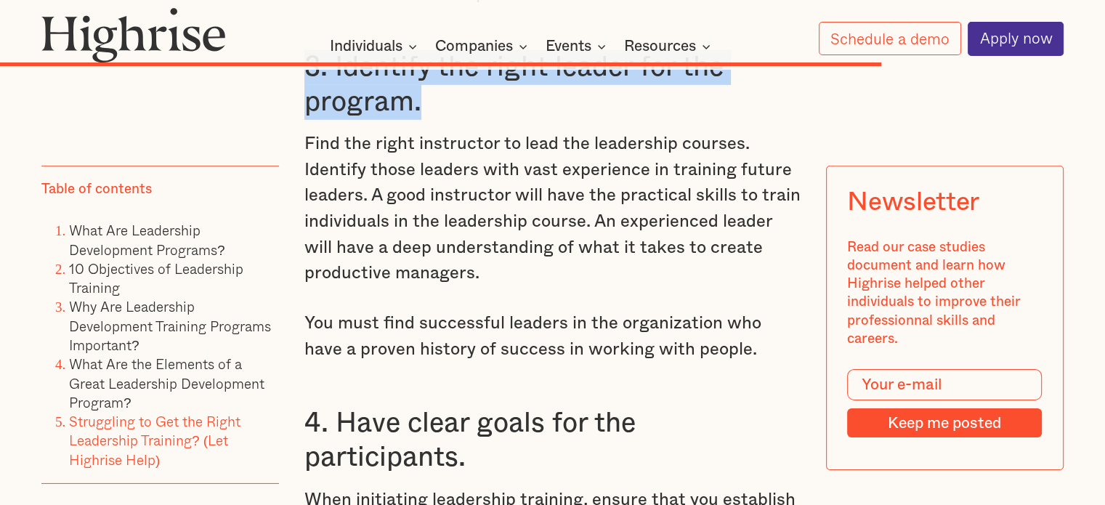
scroll to position [10084, 0]
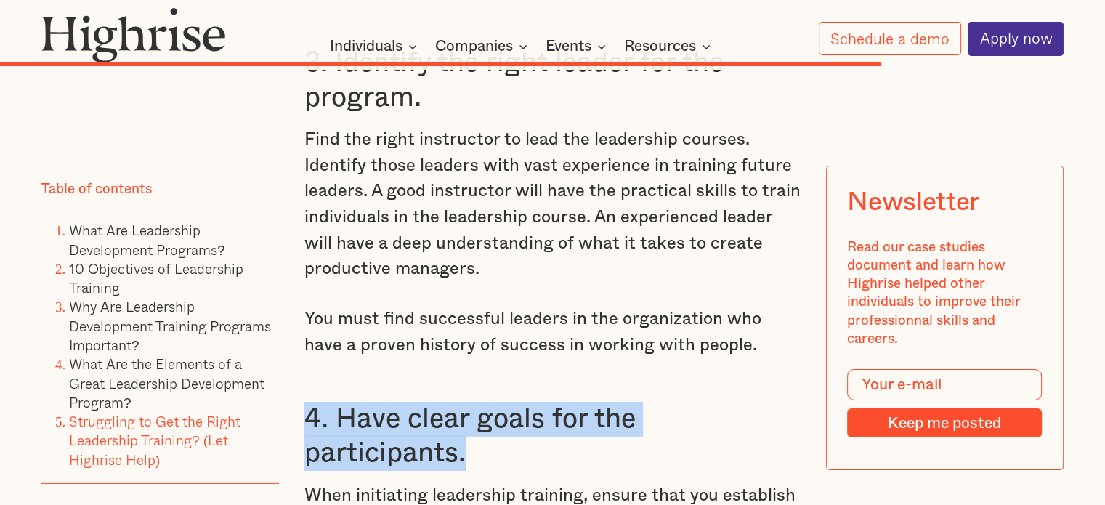
drag, startPoint x: 410, startPoint y: 217, endPoint x: 305, endPoint y: 198, distance: 107.0
click at [305, 402] on h3 "4. Have clear goals for the participants." at bounding box center [552, 436] width 496 height 69
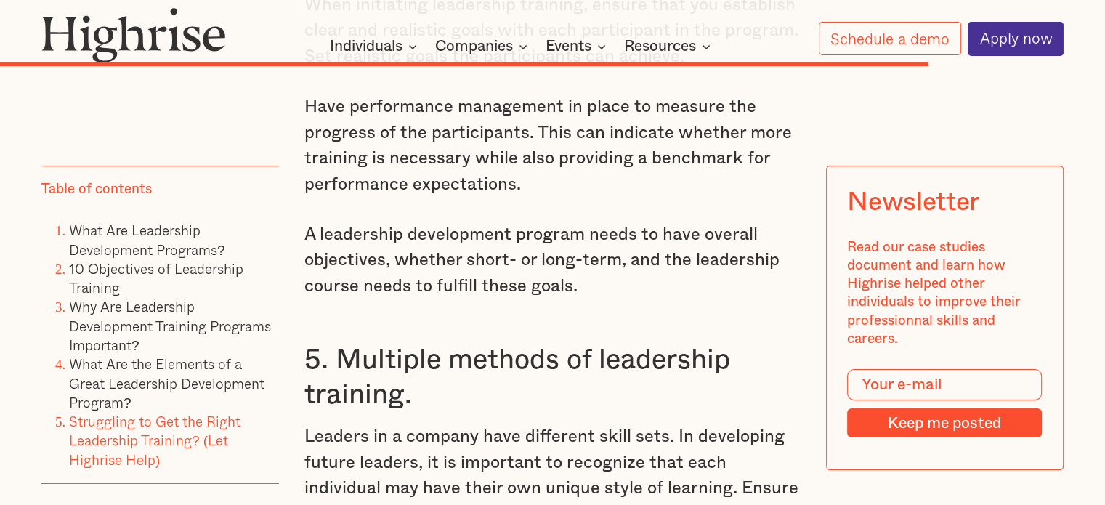
scroll to position [10574, 0]
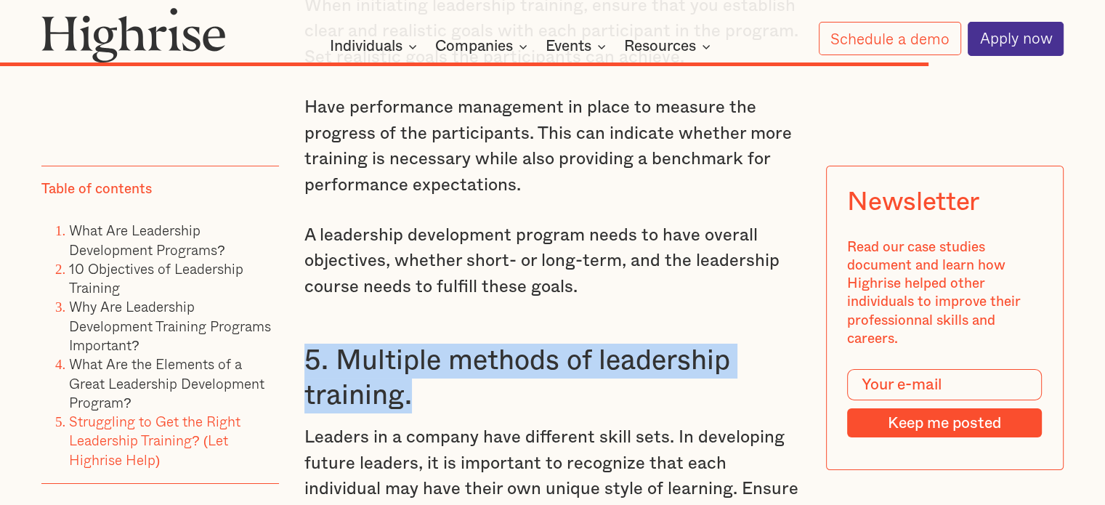
drag, startPoint x: 464, startPoint y: 179, endPoint x: 303, endPoint y: 142, distance: 165.6
click at [304, 344] on h3 "5. Multiple methods of leadership training." at bounding box center [552, 378] width 496 height 69
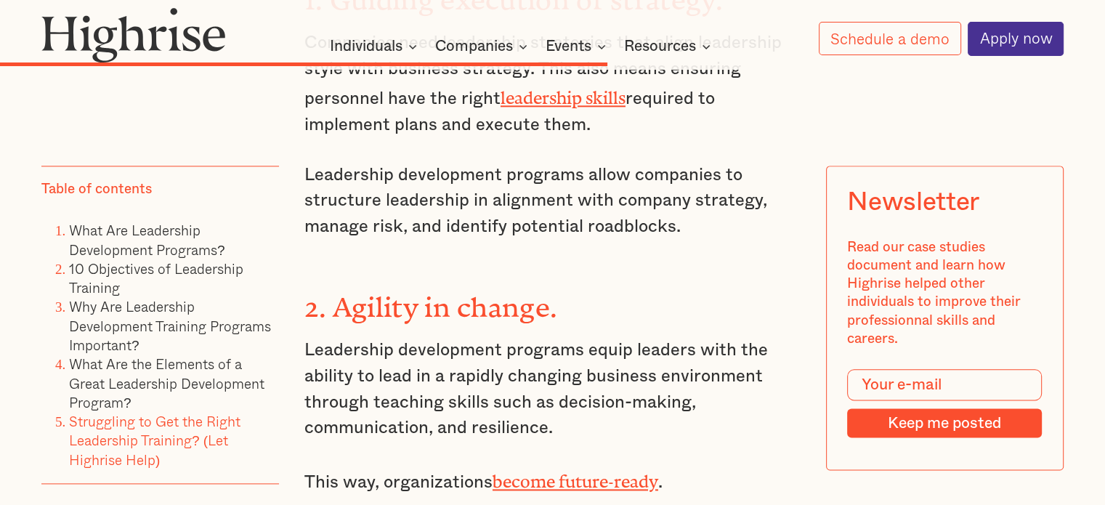
scroll to position [7226, 0]
